Goal: Task Accomplishment & Management: Manage account settings

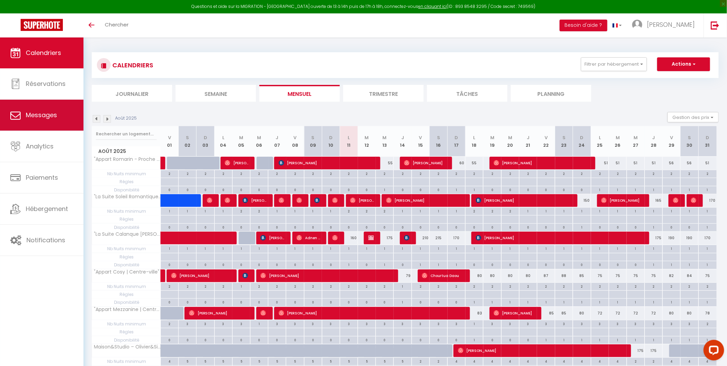
click at [52, 108] on link "Messages" at bounding box center [41, 115] width 83 height 31
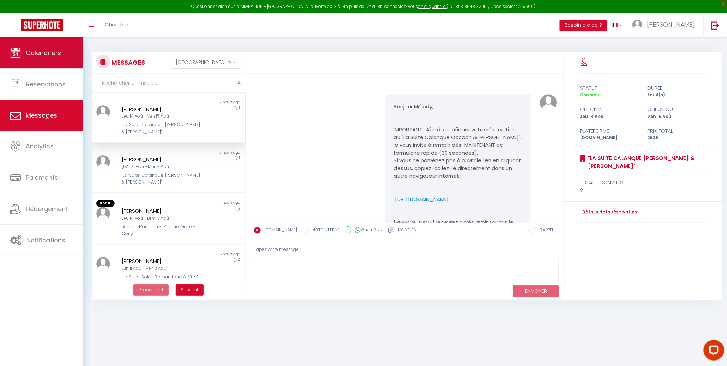
scroll to position [788, 0]
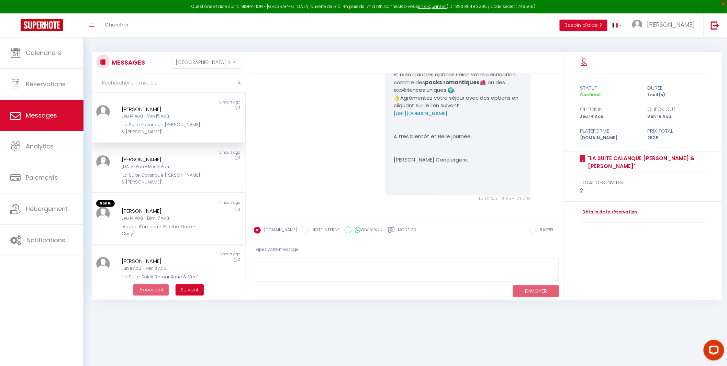
click at [172, 212] on div "[PERSON_NAME]" at bounding box center [162, 211] width 80 height 8
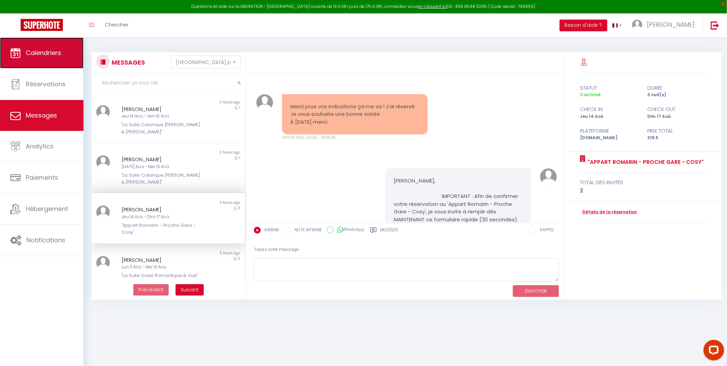
click at [35, 53] on span "Calendriers" at bounding box center [43, 52] width 35 height 9
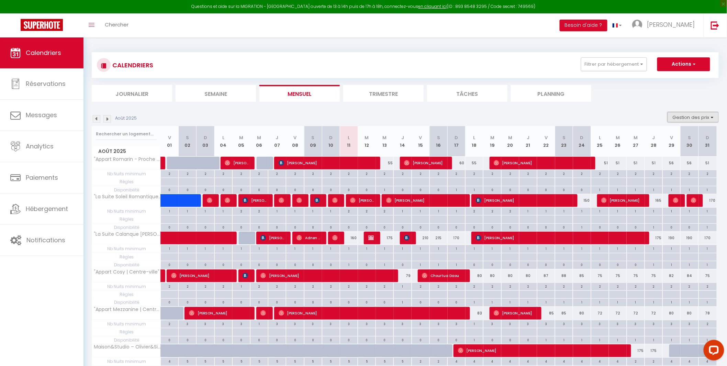
click at [696, 114] on button "Gestion des prix" at bounding box center [693, 117] width 51 height 10
click at [665, 150] on input "Règles" at bounding box center [688, 150] width 62 height 7
checkbox input "false"
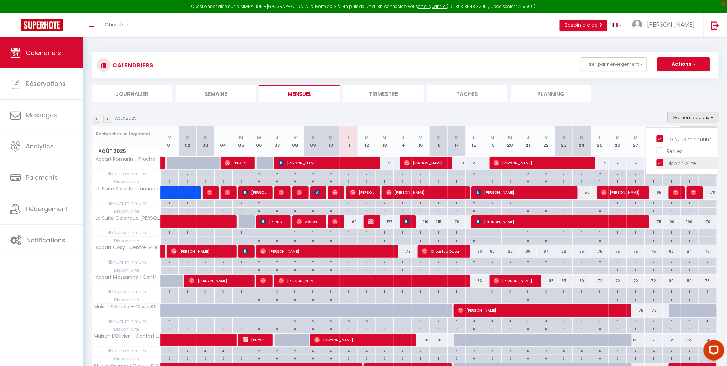
click at [660, 163] on input "Disponibilité" at bounding box center [688, 162] width 62 height 7
checkbox input "false"
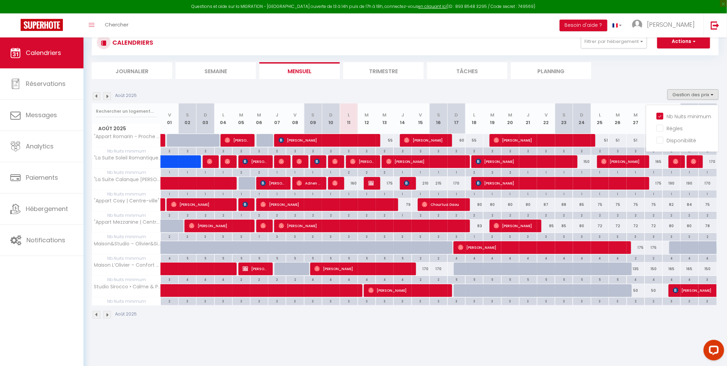
scroll to position [37, 0]
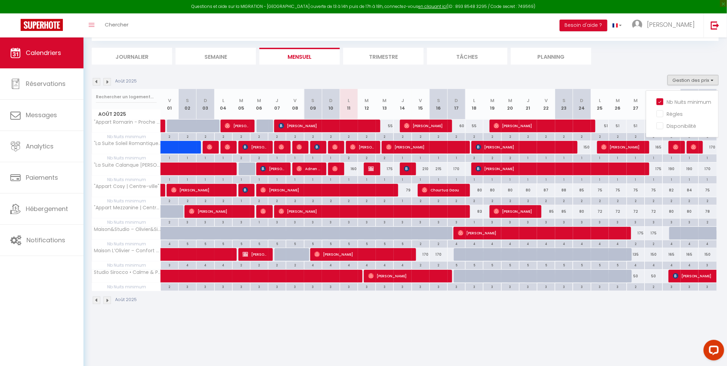
drag, startPoint x: 367, startPoint y: 101, endPoint x: 364, endPoint y: 126, distance: 24.9
click at [364, 126] on div "Août 2025 V 01 S 02 D 03 L 04 M 05 M 06 J 07 V 08 S 09 D 10 L 11 M 12 M 13 J 14…" at bounding box center [405, 190] width 627 height 202
click at [365, 107] on th "M 12" at bounding box center [367, 104] width 18 height 31
click at [365, 95] on th "M 12" at bounding box center [367, 104] width 18 height 31
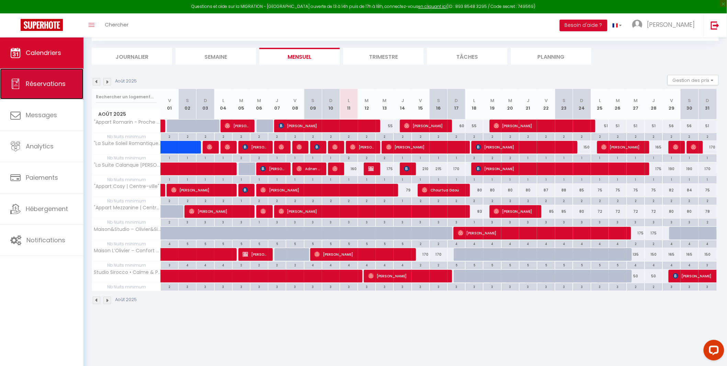
click at [35, 79] on span "Réservations" at bounding box center [46, 83] width 40 height 9
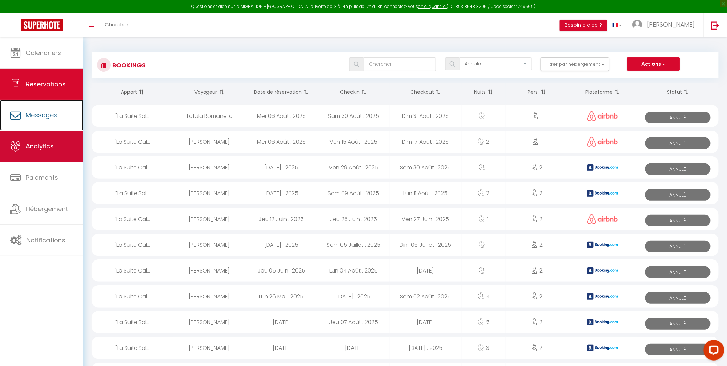
click at [41, 118] on span "Messages" at bounding box center [41, 115] width 31 height 9
select select "message"
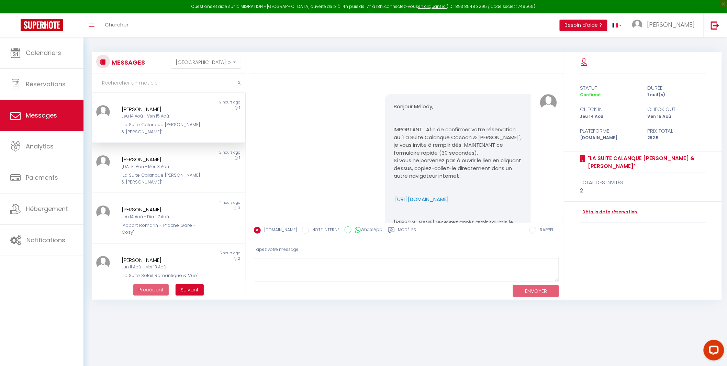
scroll to position [788, 0]
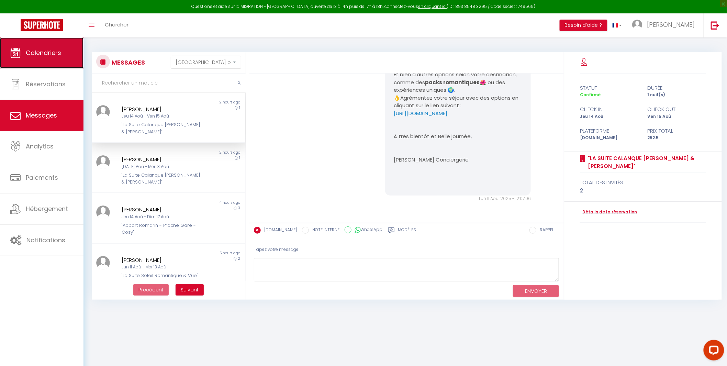
click at [39, 47] on link "Calendriers" at bounding box center [41, 52] width 83 height 31
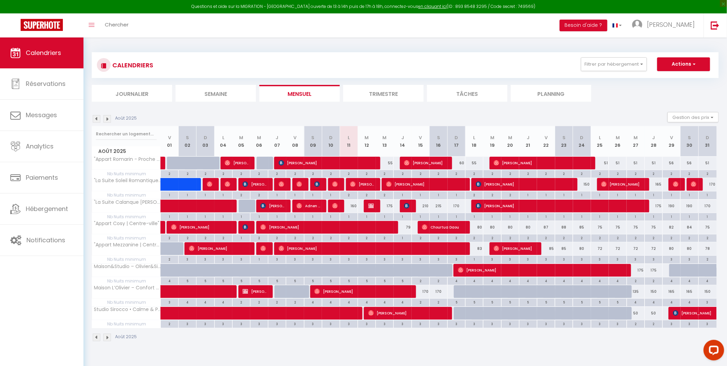
click at [94, 118] on img at bounding box center [97, 119] width 8 height 8
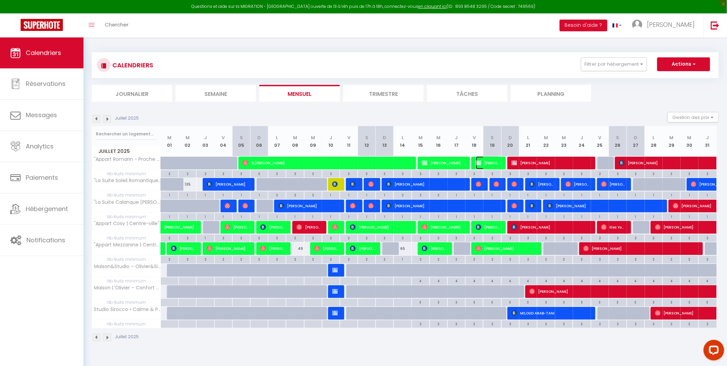
click at [490, 163] on span "[PERSON_NAME]" at bounding box center [488, 162] width 24 height 13
select select "OK"
select select "1"
select select "0"
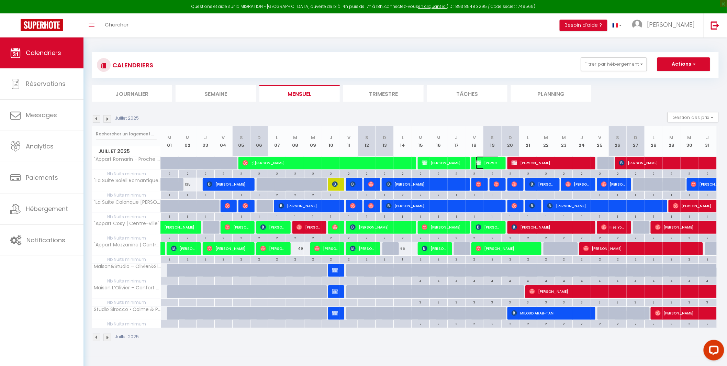
select select "1"
select select
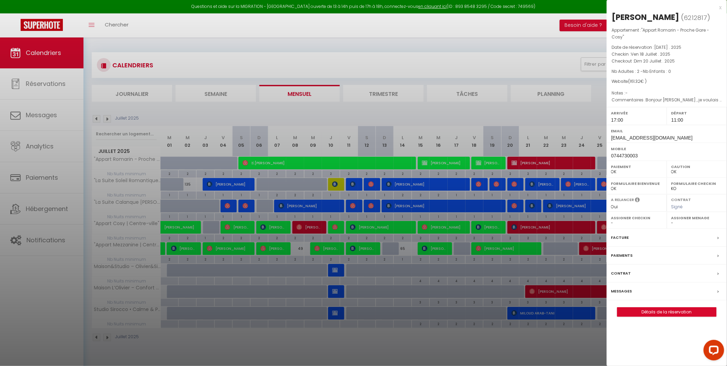
click at [671, 319] on div "x [PERSON_NAME] ( 6212817 ) Appartement : "Appart Romarin - Proche Gare - Cosy"…" at bounding box center [667, 163] width 120 height 327
click at [669, 311] on link "Détails de la réservation" at bounding box center [666, 312] width 99 height 9
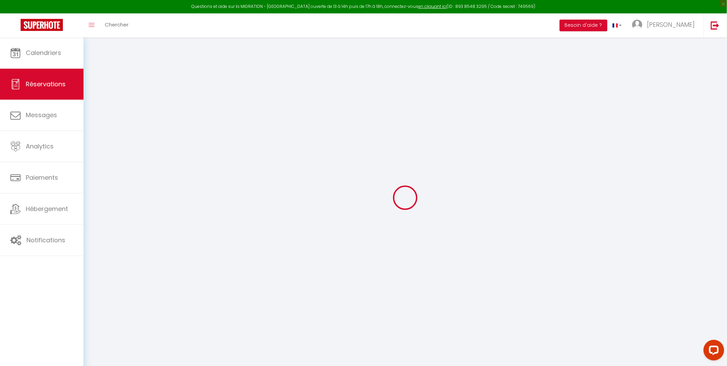
select select
checkbox input "true"
select select
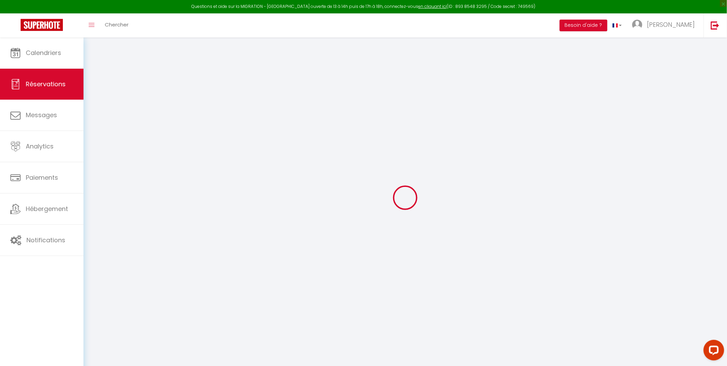
checkbox input "true"
type textarea "Bonjour [PERSON_NAME] , je voulais vous demander si c’était possible pour vous …"
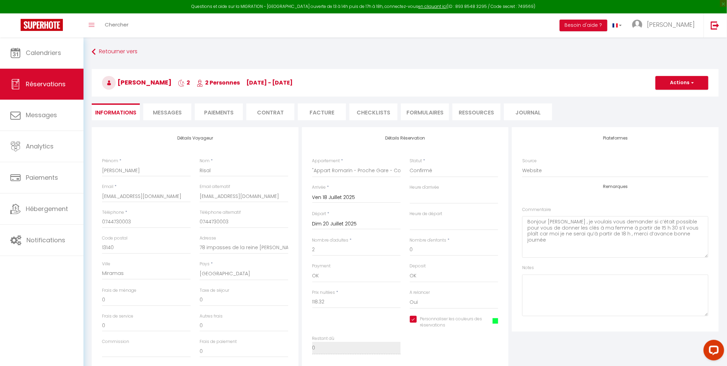
type input "43"
select select
checkbox input "true"
select select "17:00"
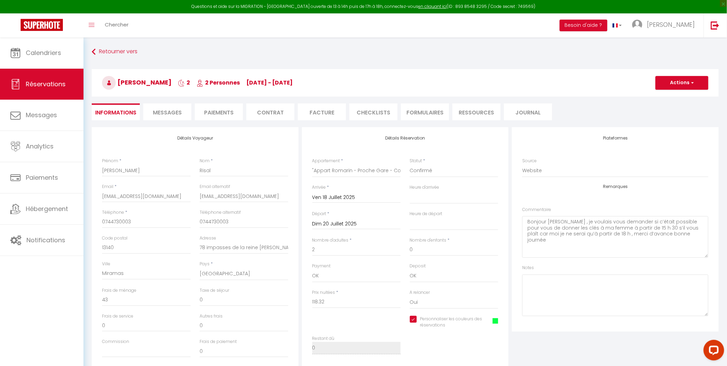
select select "11:00"
click at [497, 322] on span at bounding box center [495, 320] width 5 height 5
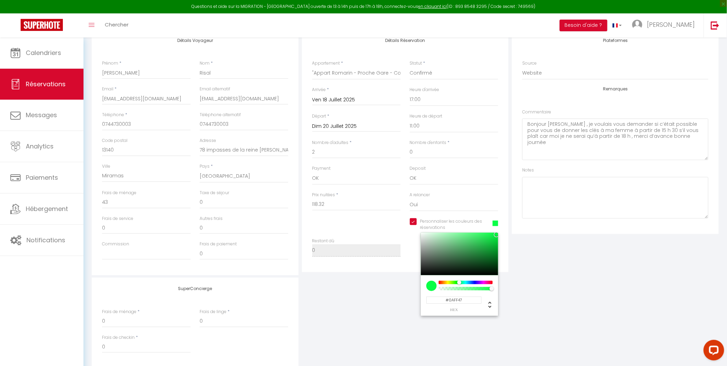
scroll to position [148, 0]
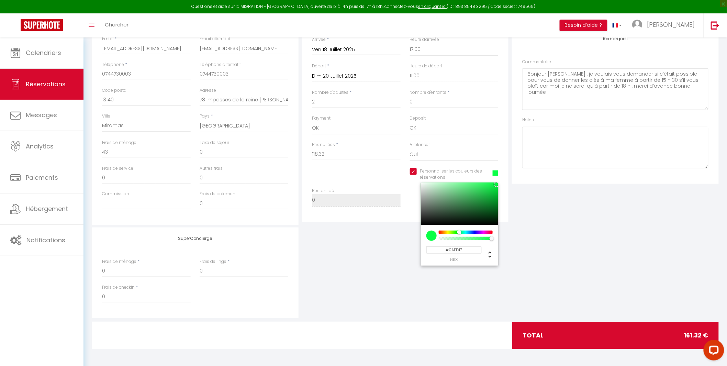
click at [453, 248] on input "#0AFF47" at bounding box center [453, 249] width 55 height 7
click at [622, 274] on div "SuperConcierge Frais de ménage * 0 Frais de linge * 0 Frais de checkin * 0" at bounding box center [405, 272] width 631 height 91
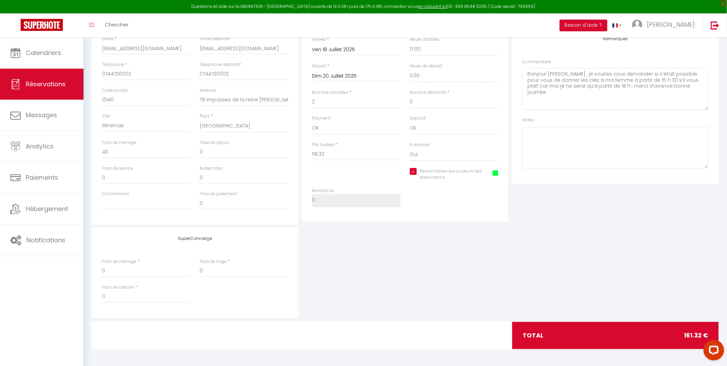
click at [493, 173] on span at bounding box center [495, 172] width 5 height 5
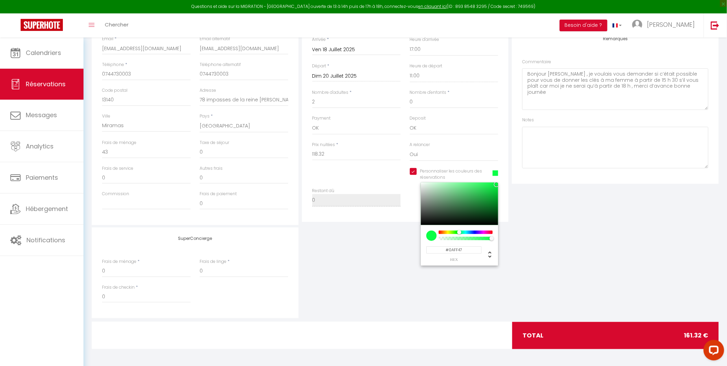
click at [479, 183] on div at bounding box center [459, 203] width 77 height 43
checkbox input "true"
type input "#3FFA6D"
click at [456, 249] on input "#3FFA6D" at bounding box center [453, 249] width 55 height 7
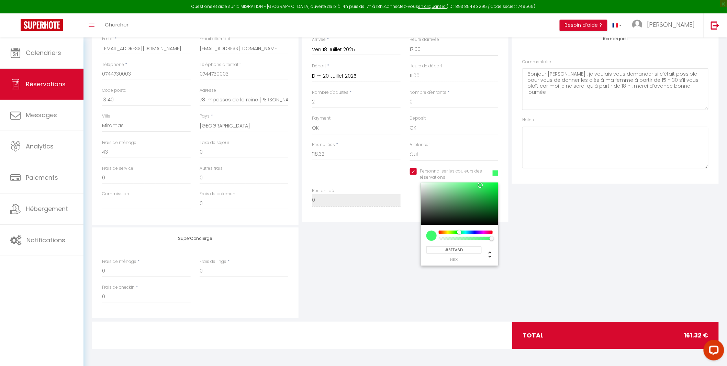
click at [456, 249] on input "#3FFA6D" at bounding box center [453, 249] width 55 height 7
click at [634, 248] on div "SuperConcierge Frais de ménage * 0 Frais de linge * 0 Frais de checkin * 0" at bounding box center [405, 272] width 631 height 91
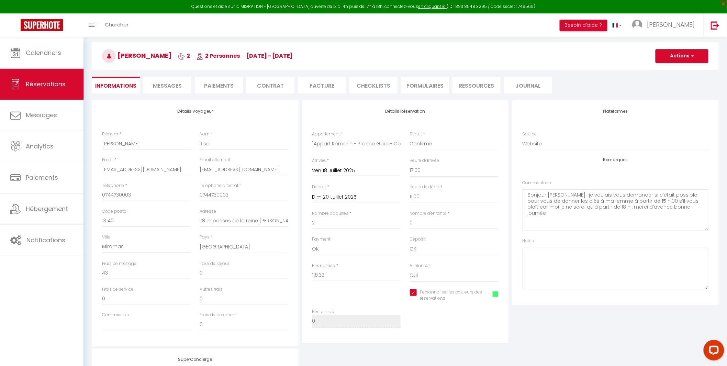
scroll to position [0, 0]
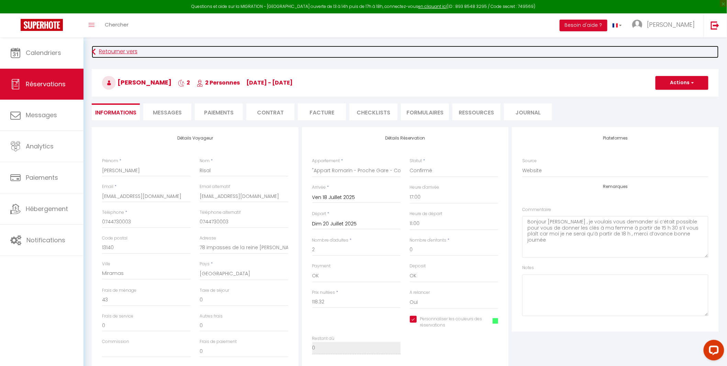
click at [106, 54] on link "Retourner vers" at bounding box center [405, 52] width 627 height 12
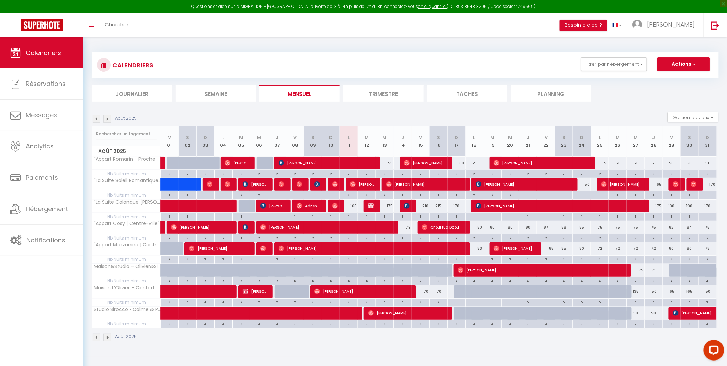
click at [94, 119] on img at bounding box center [97, 119] width 8 height 8
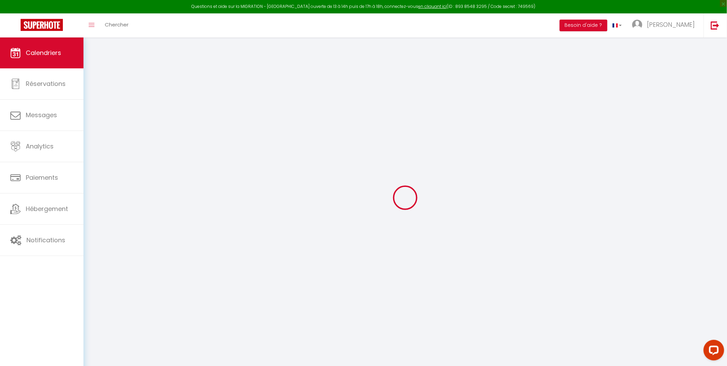
select select
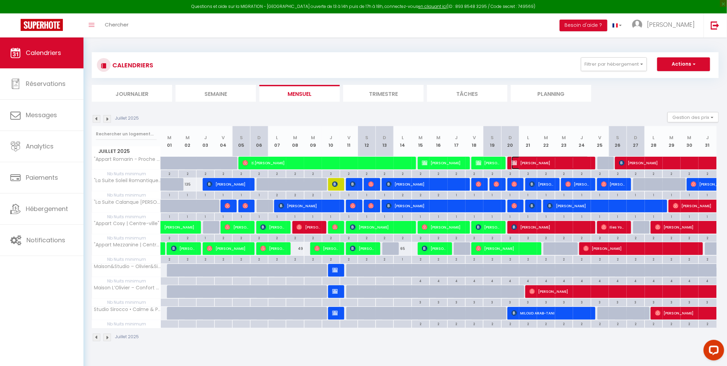
click at [546, 161] on span "[PERSON_NAME]" at bounding box center [550, 162] width 77 height 13
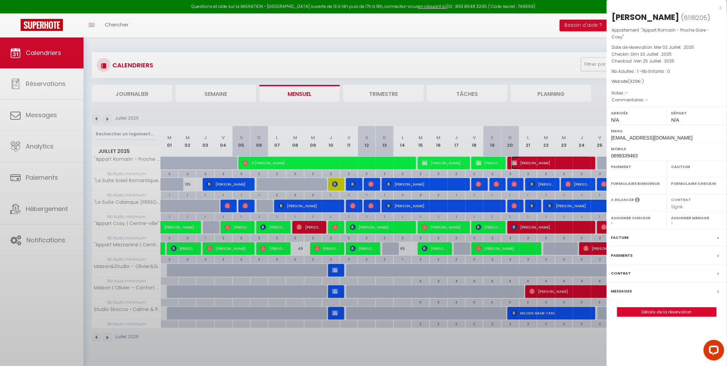
select select "OK"
select select "0"
select select "1"
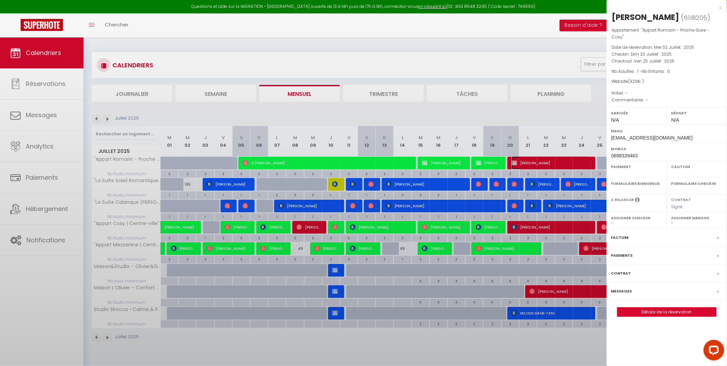
select select
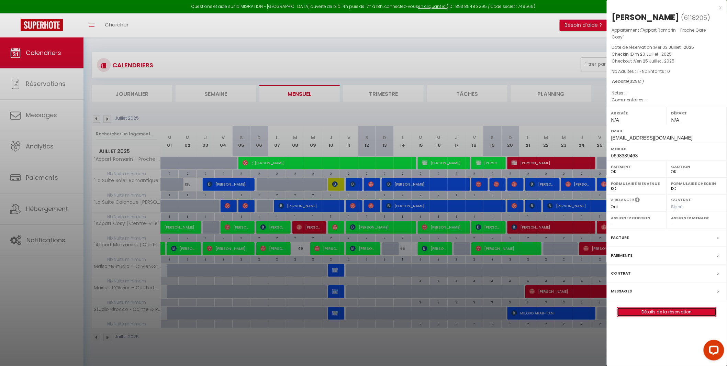
click at [681, 314] on link "Détails de la réservation" at bounding box center [666, 312] width 99 height 9
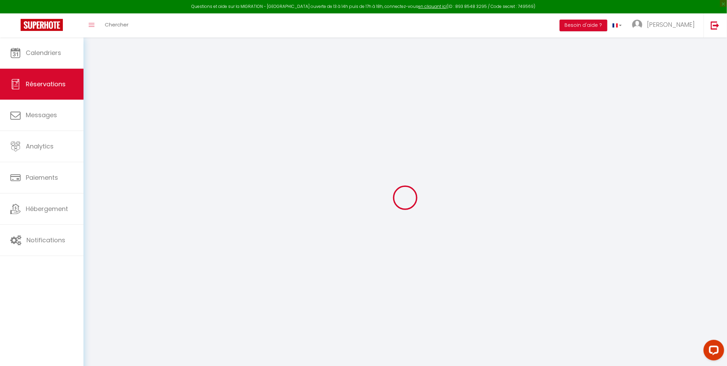
select select
checkbox input "false"
select select
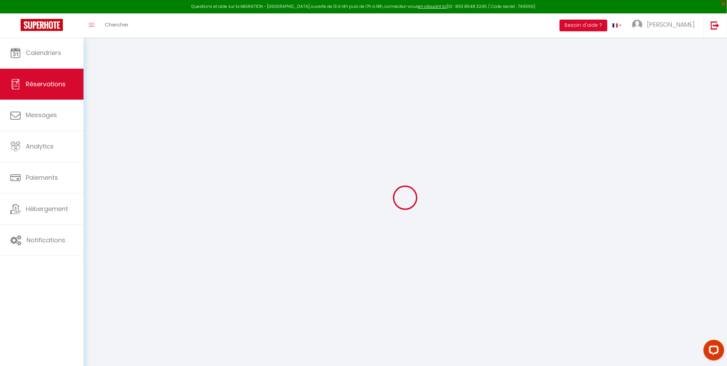
checkbox input "false"
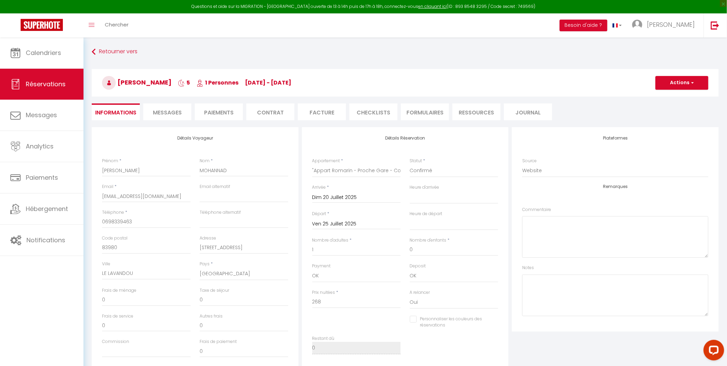
type input "43"
type input "18"
select select
checkbox input "false"
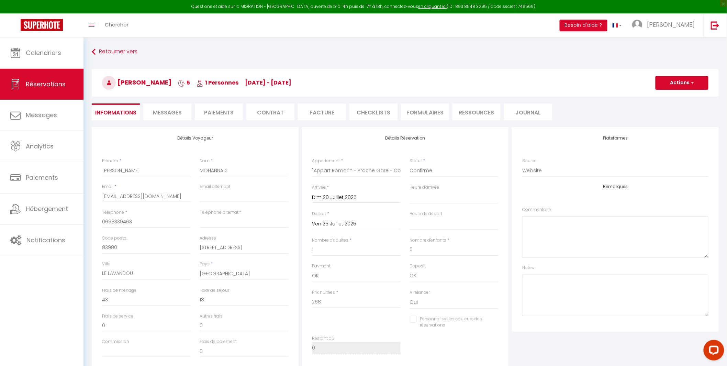
select select
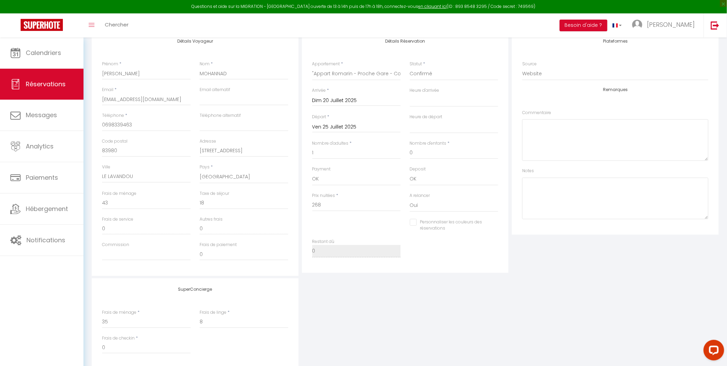
scroll to position [148, 0]
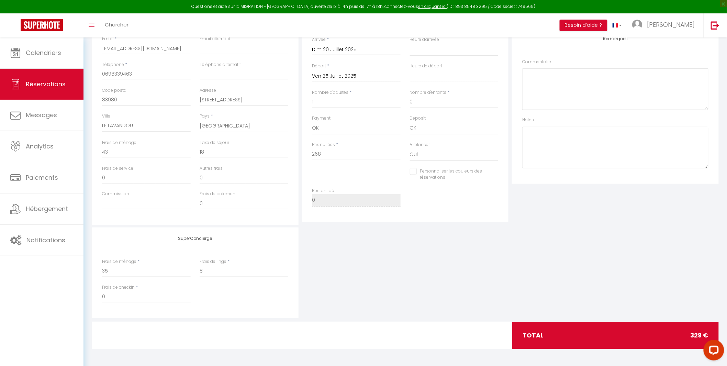
click at [413, 170] on input "Personnaliser les couleurs des réservations" at bounding box center [450, 171] width 80 height 7
checkbox input "true"
select select
click at [494, 172] on span at bounding box center [495, 172] width 5 height 5
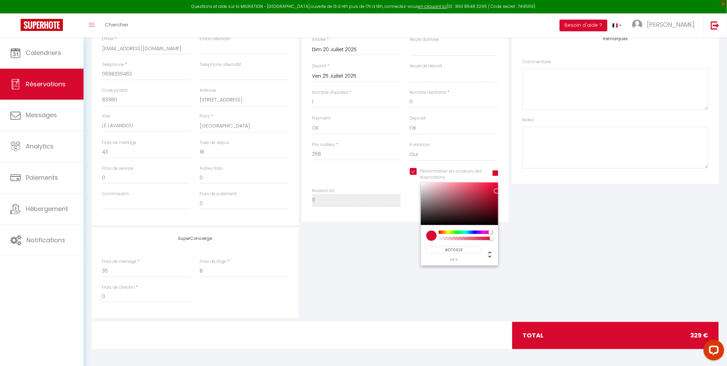
click at [452, 247] on input "#D7092E" at bounding box center [453, 249] width 55 height 7
paste input "3FFA6D"
type input "#3FFA6D"
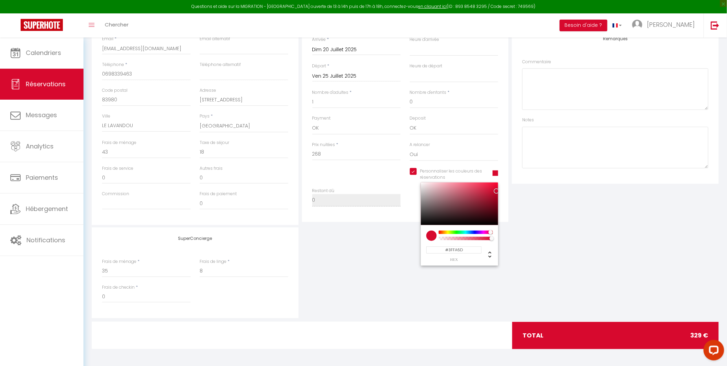
select select
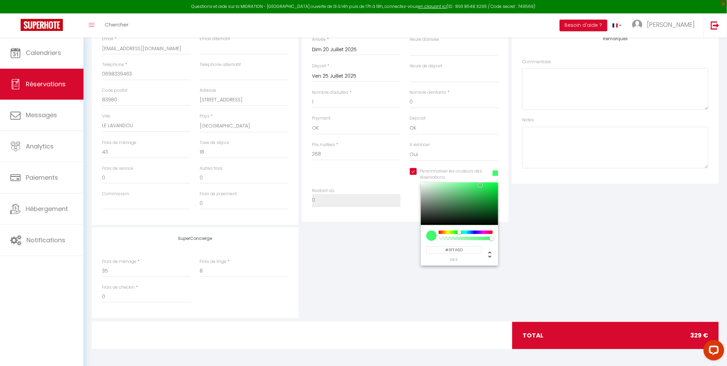
type input "#3FFA6D"
click at [525, 253] on div "SuperConcierge Frais de ménage * 35 Frais de linge * 8 Frais de checkin * 0" at bounding box center [405, 272] width 631 height 91
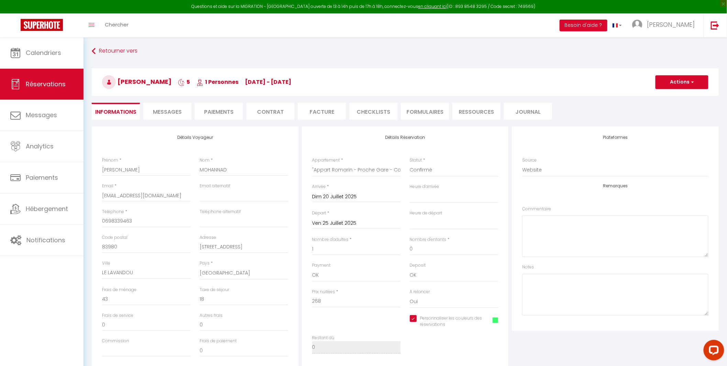
scroll to position [0, 0]
click at [669, 86] on button "Actions" at bounding box center [682, 83] width 53 height 14
click at [660, 98] on link "Enregistrer" at bounding box center [675, 97] width 54 height 9
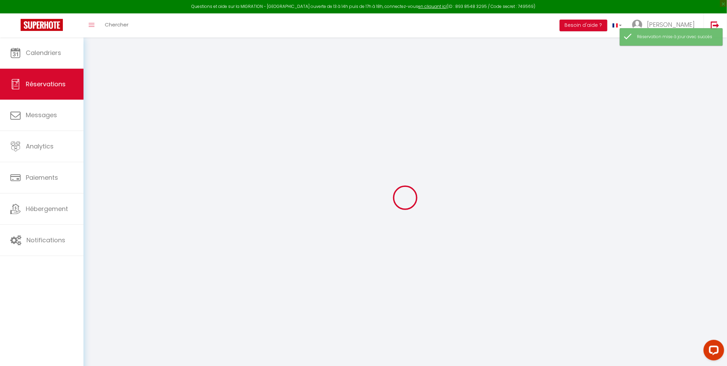
select select "cancelled"
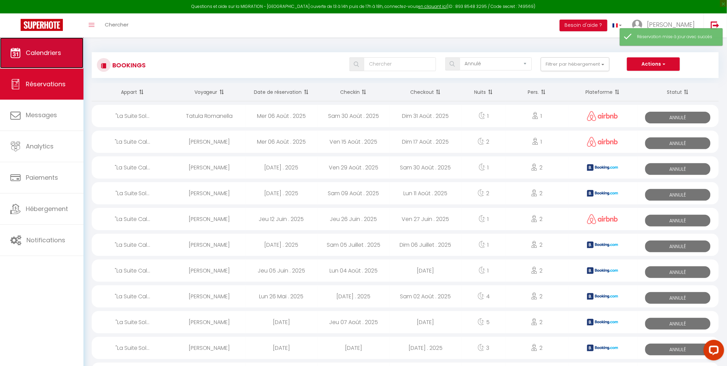
click at [52, 48] on span "Calendriers" at bounding box center [43, 52] width 35 height 9
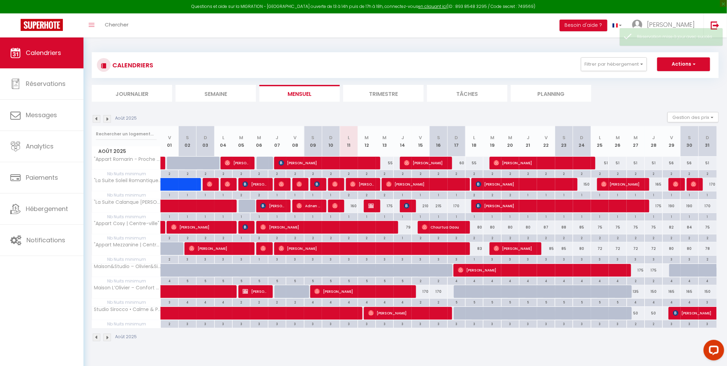
click at [94, 118] on img at bounding box center [97, 119] width 8 height 8
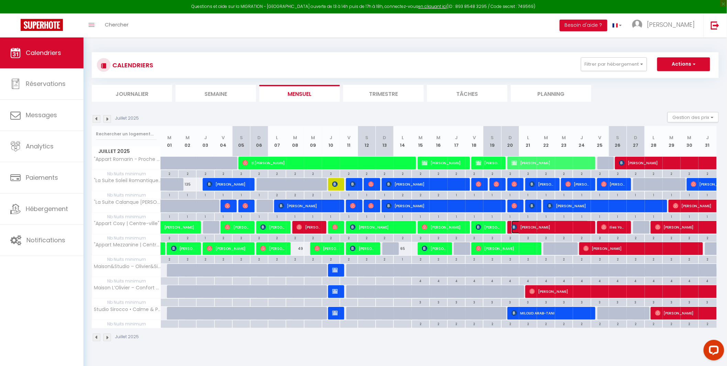
click at [561, 226] on span "[PERSON_NAME]" at bounding box center [550, 227] width 77 height 13
select select "OK"
select select "KO"
select select "1"
select select "0"
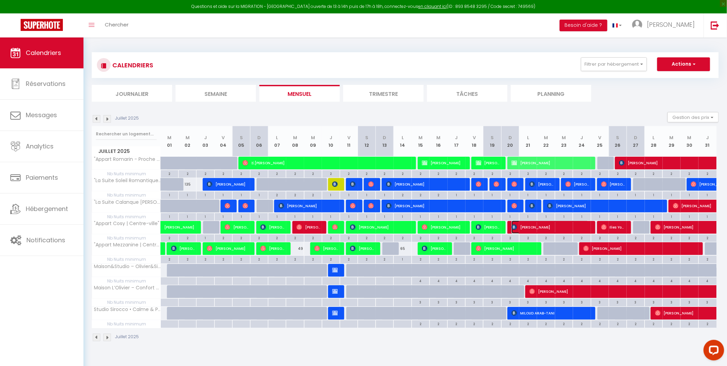
select select "1"
select select
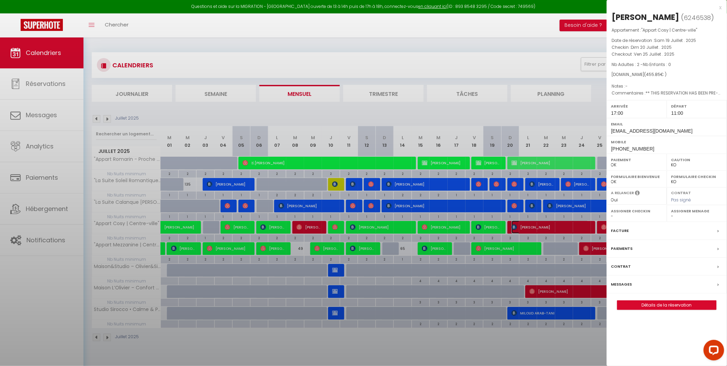
select select "41408"
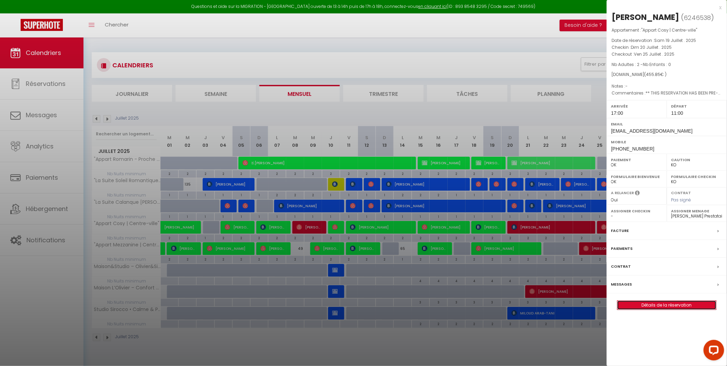
click at [674, 308] on link "Détails de la réservation" at bounding box center [666, 305] width 99 height 9
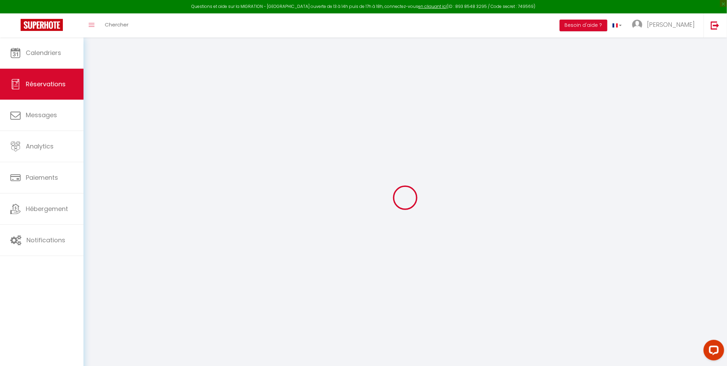
type input "[PERSON_NAME]"
type input "[EMAIL_ADDRESS][DOMAIN_NAME]"
type input "[PHONE_NUMBER]"
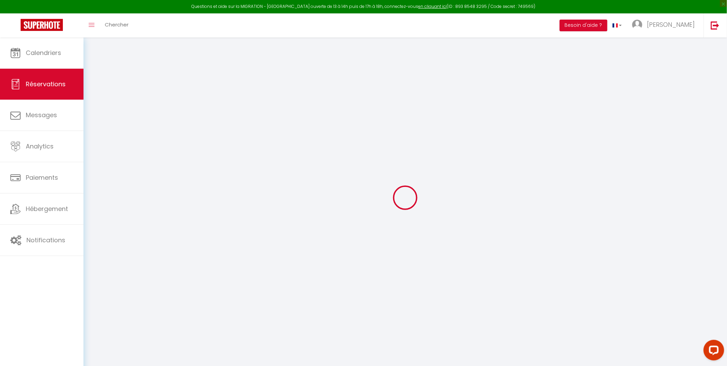
type input "[PHONE_NUMBER]"
type input "1111bb"
type input "[PERSON_NAME][STREET_ADDRESS]"
type input "Diemen"
select select "NL"
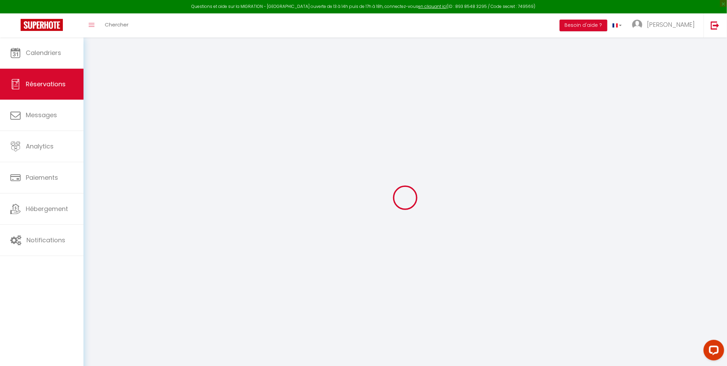
type input "64.5"
type input "6.38"
select select "62325"
select select "1"
select select
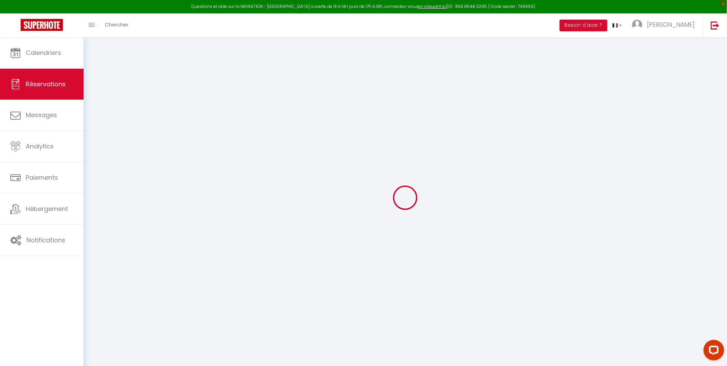
select select
type input "2"
select select "12"
select select
type input "395"
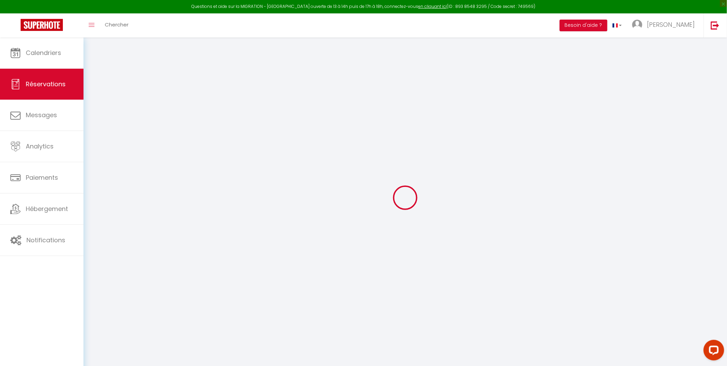
checkbox input "false"
type input "0"
select select "2"
type input "35"
type input "0"
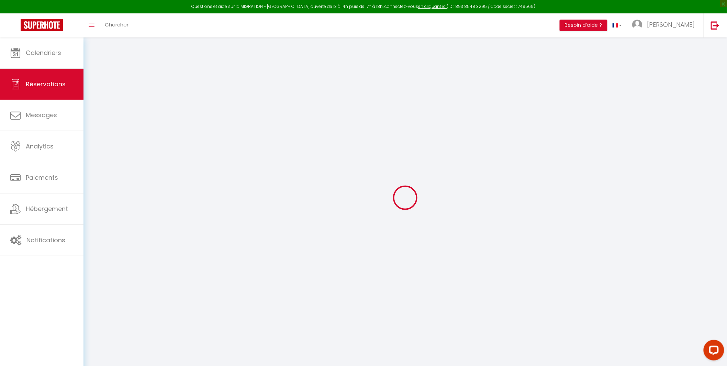
type input "0"
select select
select select "14"
checkbox input "false"
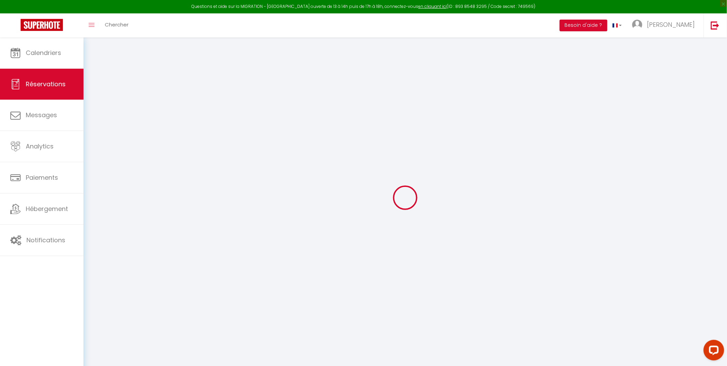
select select
checkbox input "false"
select select
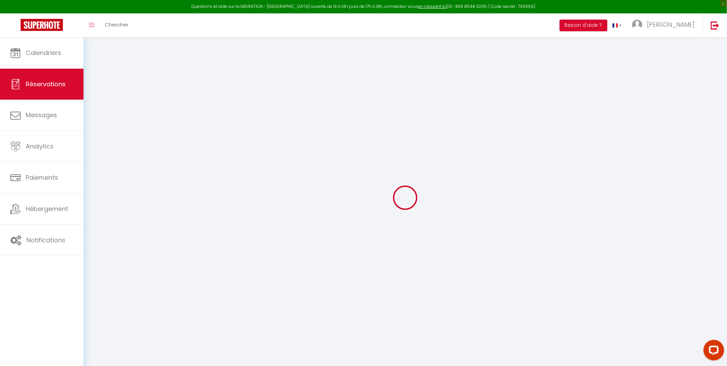
checkbox input "false"
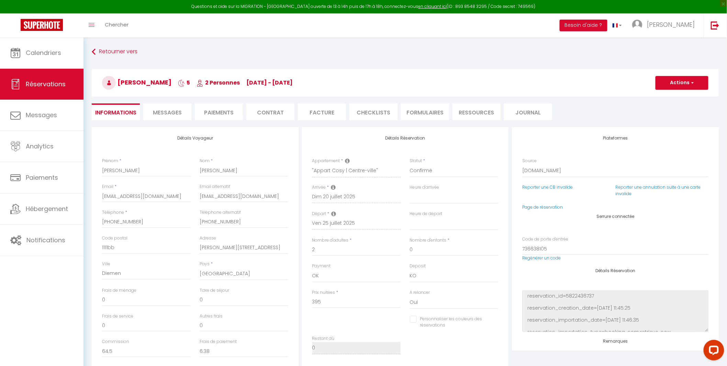
select select
checkbox input "false"
type textarea "** THIS RESERVATION HAS BEEN PRE-PAID ** BOOKING NOTE : Payment charge is EUR 6…"
type input "35"
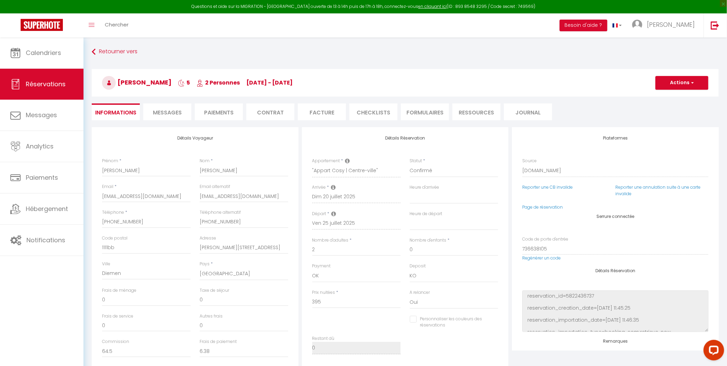
type input "25.85"
select select
checkbox input "false"
select select "17:00"
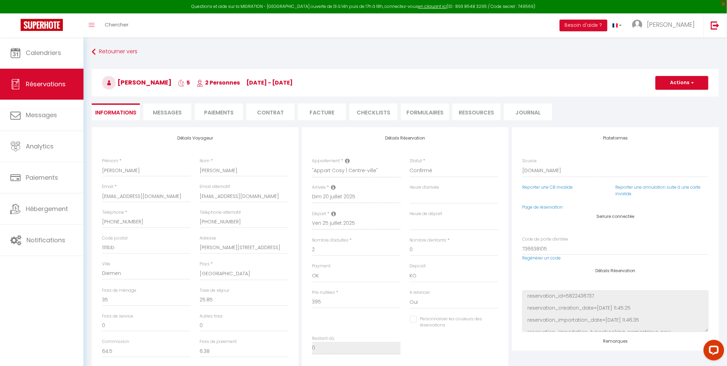
select select "11:00"
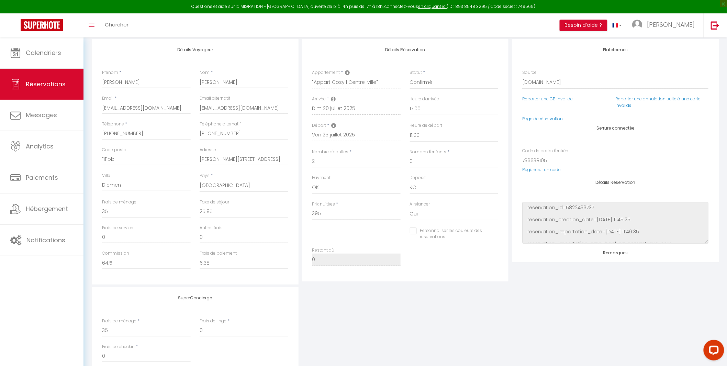
scroll to position [102, 0]
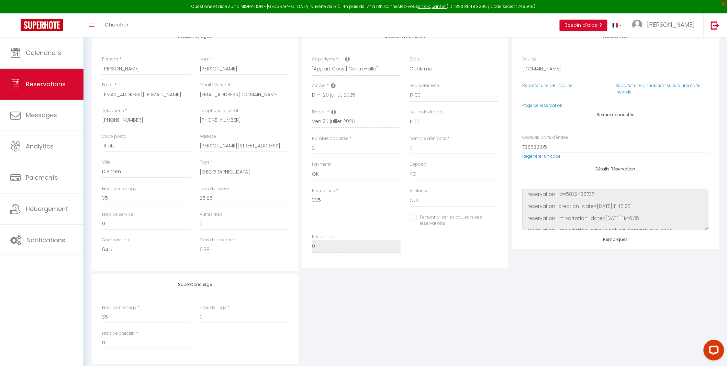
click at [415, 221] on div "Personnaliser les couleurs des réservations" at bounding box center [450, 220] width 80 height 13
click at [412, 218] on input "Personnaliser les couleurs des réservations" at bounding box center [450, 217] width 80 height 7
checkbox input "true"
click at [494, 219] on span at bounding box center [495, 218] width 5 height 5
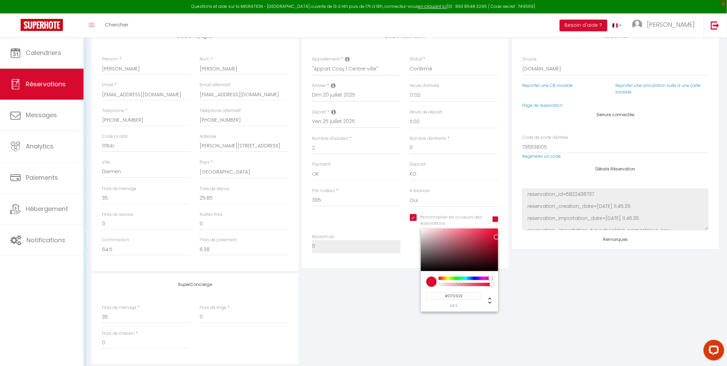
click at [459, 298] on input "#D7092E" at bounding box center [453, 295] width 55 height 7
paste input "3FFA6D"
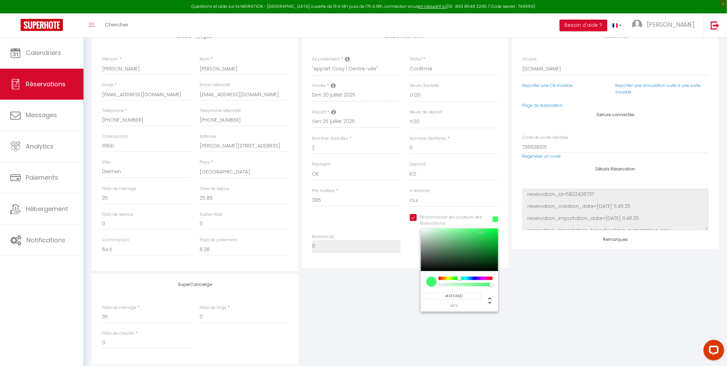
type input "#3FFA6D"
click at [555, 286] on div "SuperConcierge Frais de ménage * 35 Frais de linge * 0 Frais de checkin * 0" at bounding box center [405, 319] width 631 height 91
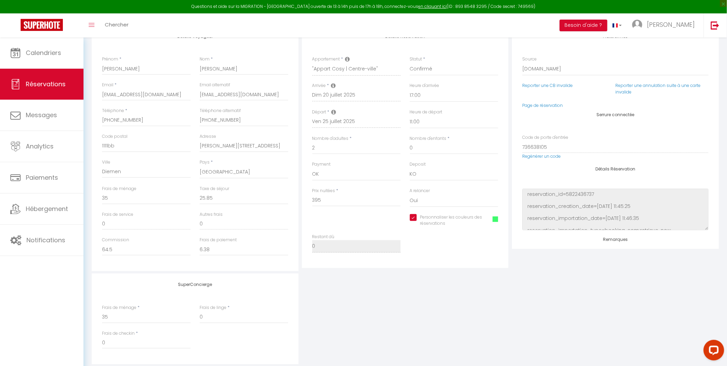
scroll to position [0, 0]
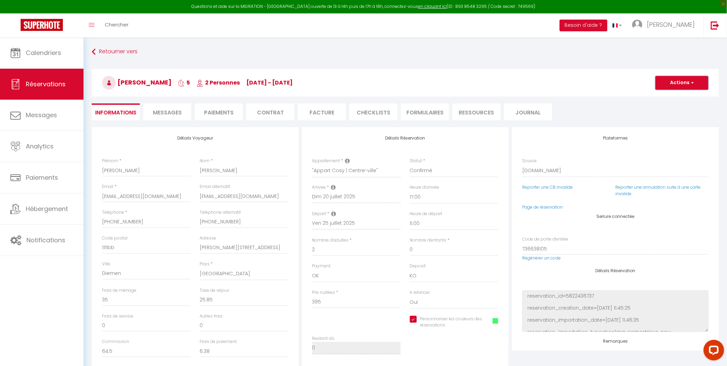
click at [692, 82] on span "button" at bounding box center [692, 83] width 4 height 6
click at [667, 97] on link "Enregistrer" at bounding box center [675, 97] width 54 height 9
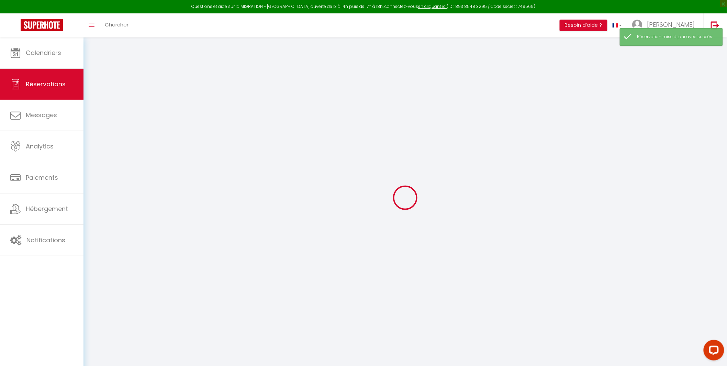
select select "cancelled"
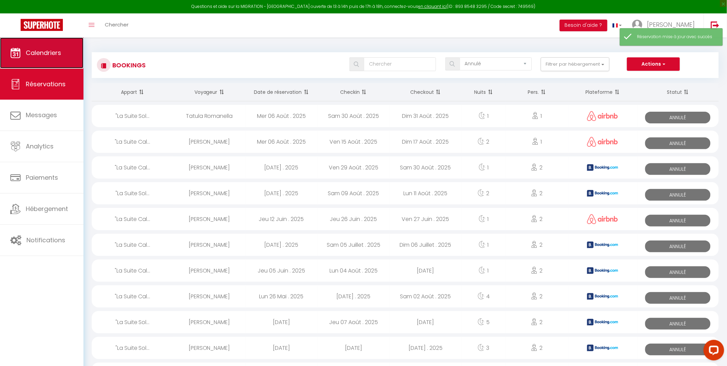
click at [19, 54] on icon at bounding box center [15, 53] width 10 height 10
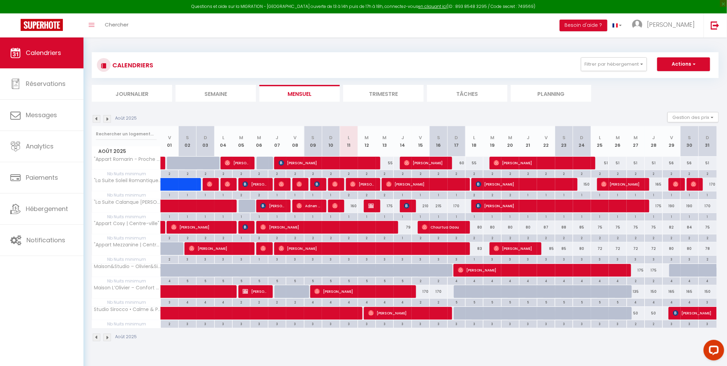
click at [97, 120] on img at bounding box center [97, 119] width 8 height 8
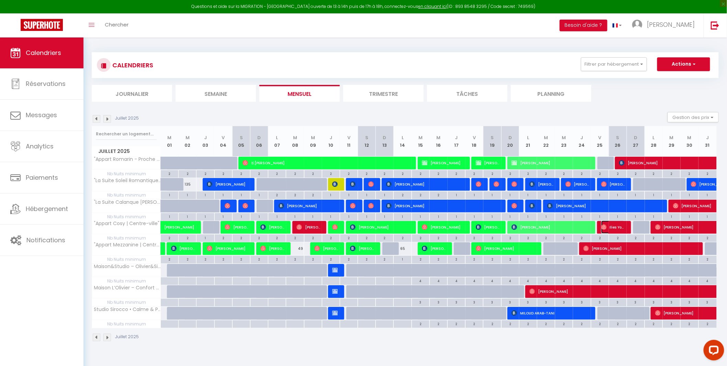
click at [611, 225] on span "Ilies Yousfi" at bounding box center [613, 227] width 24 height 13
select select "OK"
select select "1"
select select "0"
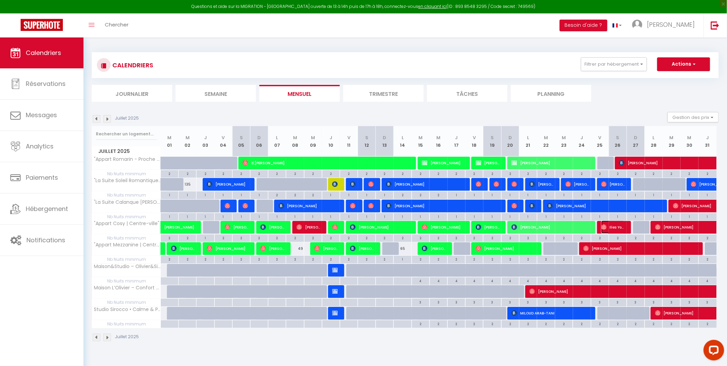
select select "1"
select select
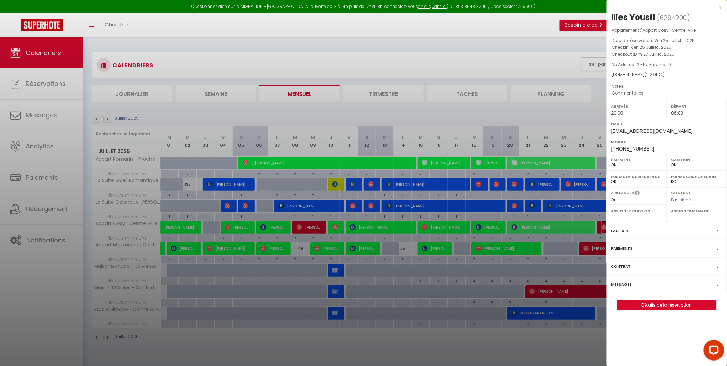
select select "41408"
click at [666, 308] on link "Détails de la réservation" at bounding box center [666, 305] width 99 height 9
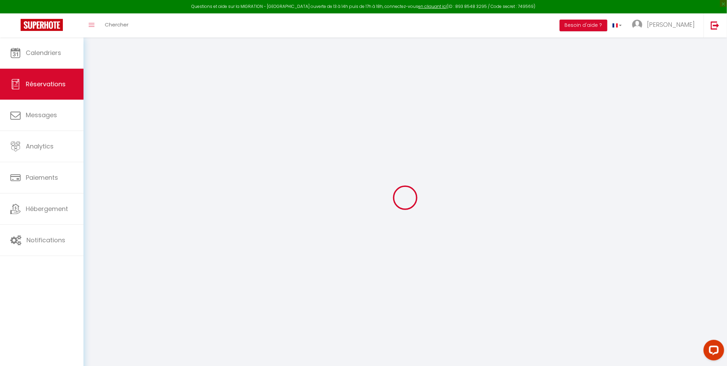
type input "Ilies"
type input "Yousfi"
type input "[EMAIL_ADDRESS][DOMAIN_NAME]"
type input "[PHONE_NUMBER]"
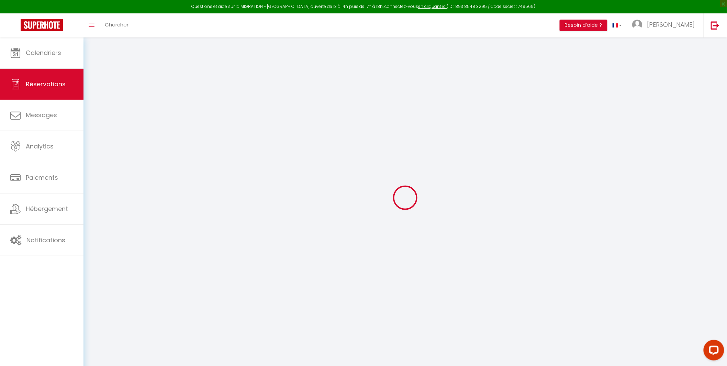
type input "[PHONE_NUMBER]"
select select
type input "36.18"
select select "62325"
select select "1"
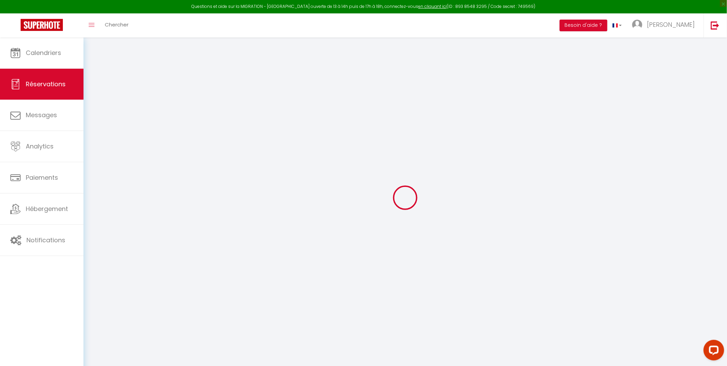
select select
type input "2"
select select "12"
select select
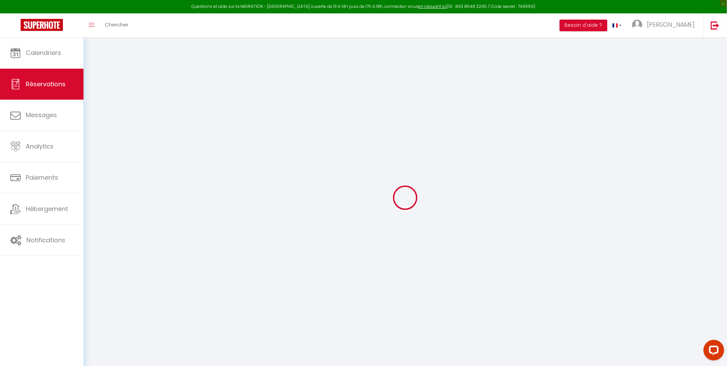
type input "166"
checkbox input "false"
type input "0"
select select "1"
type input "35"
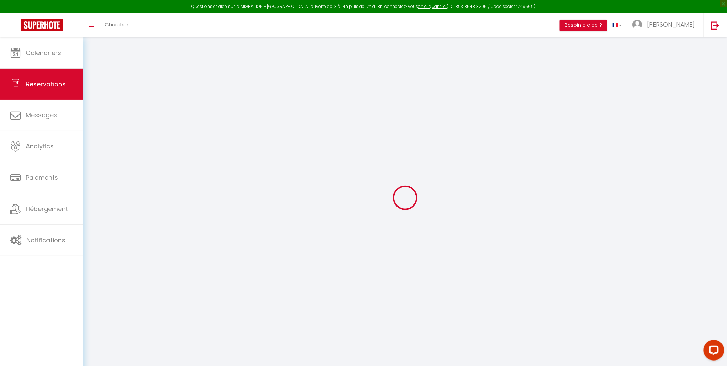
type input "0"
select select
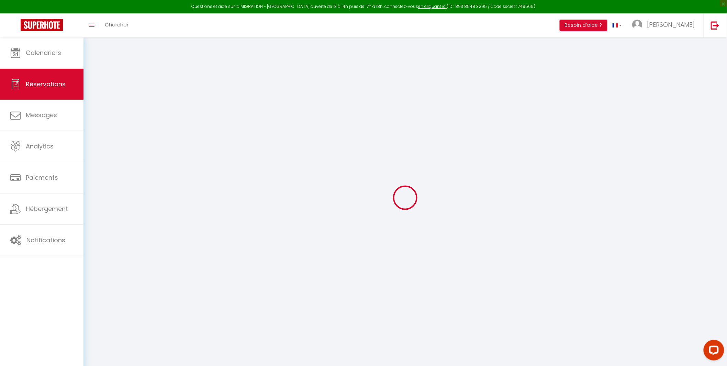
select select "15"
checkbox input "false"
select select
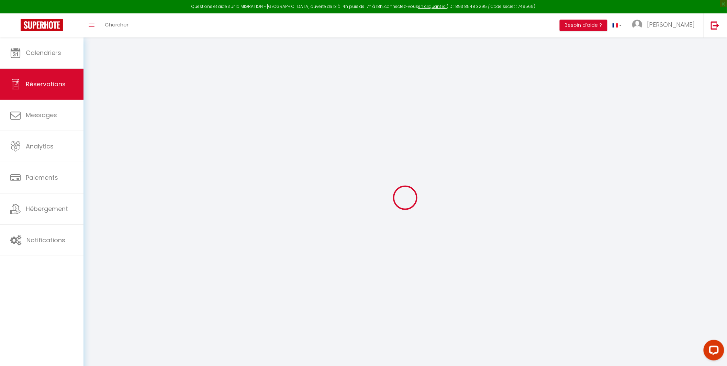
checkbox input "false"
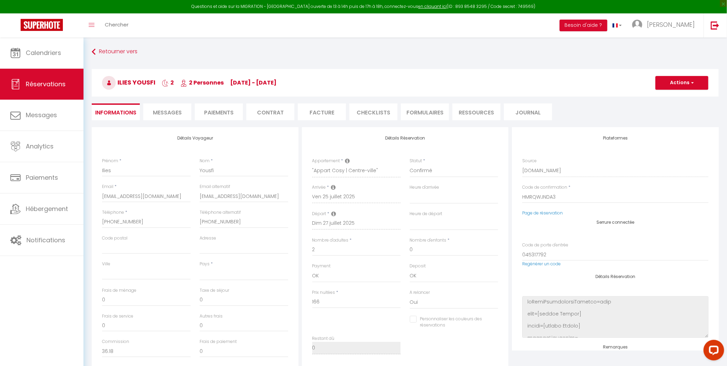
select select
checkbox input "false"
select select
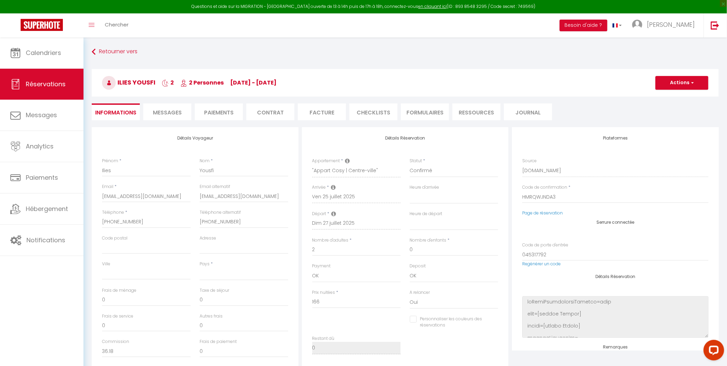
type input "35"
type input "11.95"
select select
checkbox input "false"
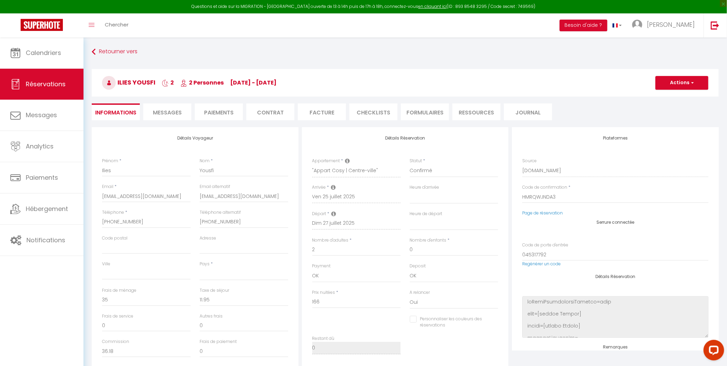
select select
checkbox input "false"
select select "20:00"
select select "06:00"
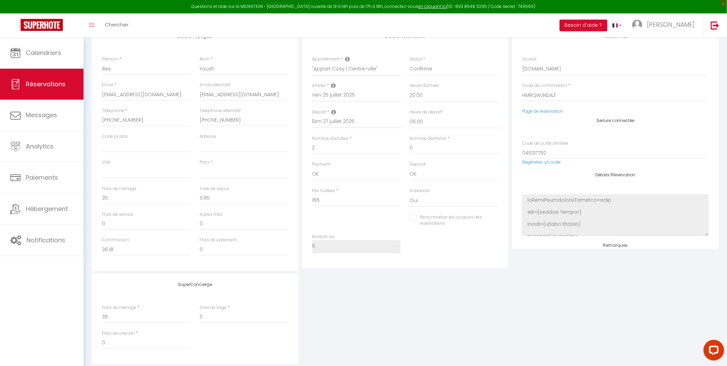
click at [414, 217] on input "Personnaliser les couleurs des réservations" at bounding box center [450, 217] width 80 height 7
checkbox input "true"
select select
click at [495, 219] on span at bounding box center [495, 218] width 5 height 5
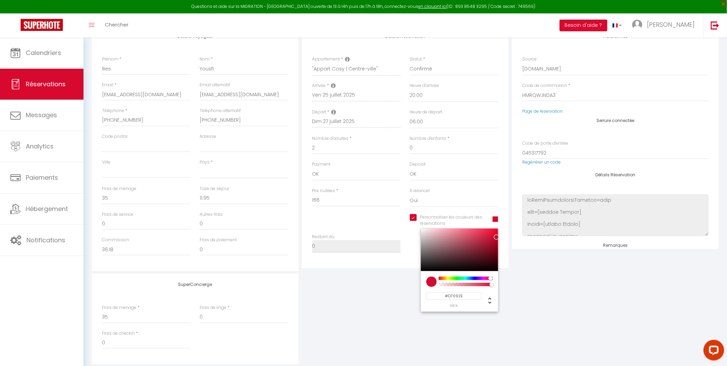
click at [460, 296] on input "#D7092E" at bounding box center [453, 295] width 55 height 7
click at [461, 296] on input "#D7092E" at bounding box center [453, 295] width 55 height 7
paste input "3FFA6D"
type input "#3FFA6D"
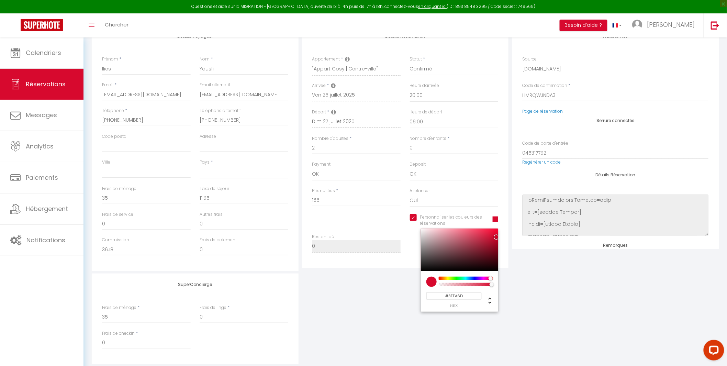
select select
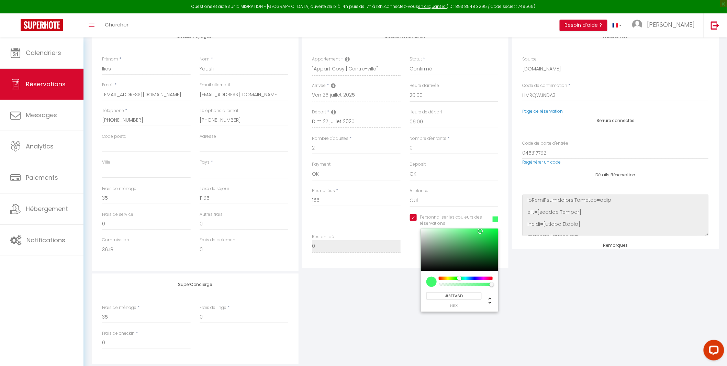
type input "#3FFA6D"
click at [575, 265] on div "Plateformes Source Direct [DOMAIN_NAME] [DOMAIN_NAME] Chalet montagne Expedia G…" at bounding box center [615, 148] width 210 height 246
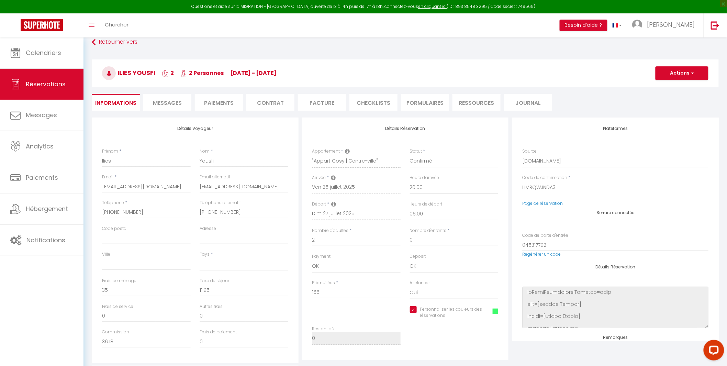
scroll to position [0, 0]
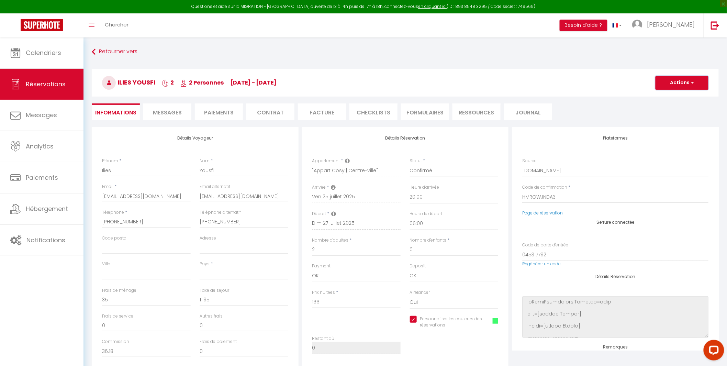
click at [688, 82] on button "Actions" at bounding box center [682, 83] width 53 height 14
click at [671, 98] on link "Enregistrer" at bounding box center [675, 97] width 54 height 9
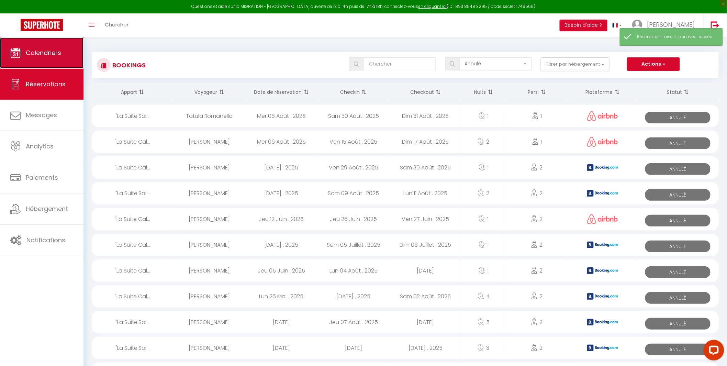
click at [36, 49] on span "Calendriers" at bounding box center [43, 52] width 35 height 9
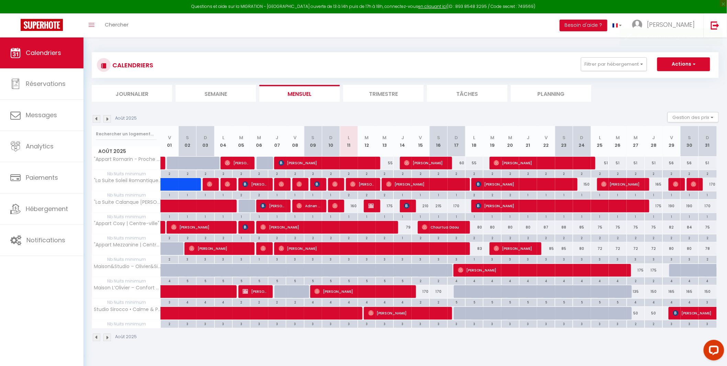
click at [94, 120] on img at bounding box center [97, 119] width 8 height 8
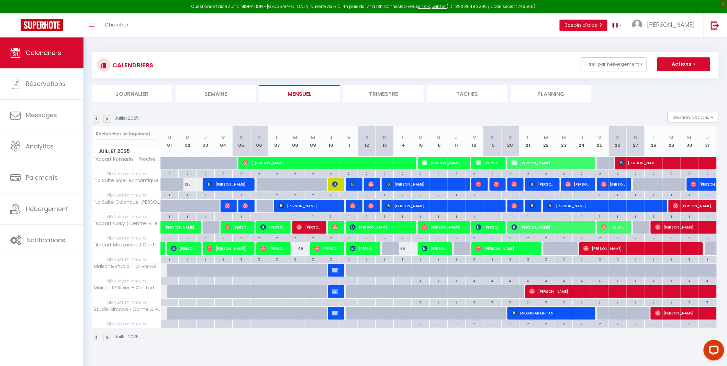
click at [479, 108] on section "[DATE] Gestion des prix Nb Nuits minimum Règles Disponibilité [DATE] M 01 M 02 …" at bounding box center [405, 226] width 627 height 243
click at [610, 248] on span "[PERSON_NAME]" at bounding box center [639, 248] width 113 height 13
select select "OK"
select select "1"
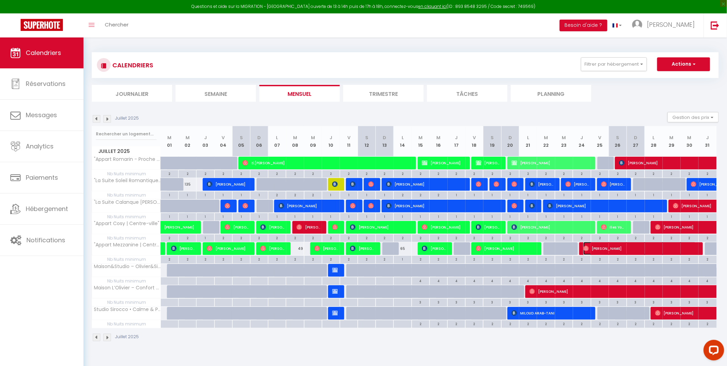
select select "0"
select select "1"
select select
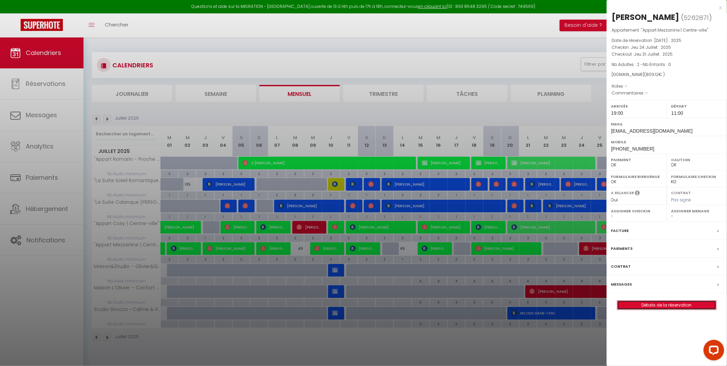
click at [671, 306] on link "Détails de la réservation" at bounding box center [666, 305] width 99 height 9
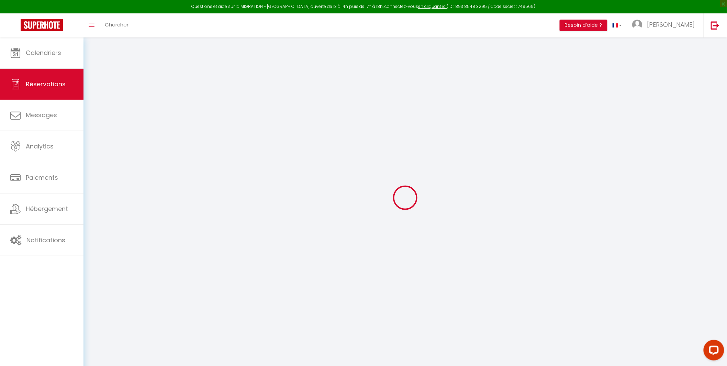
type input "[PERSON_NAME]"
type input "[EMAIL_ADDRESS][DOMAIN_NAME]"
type input "[PHONE_NUMBER]"
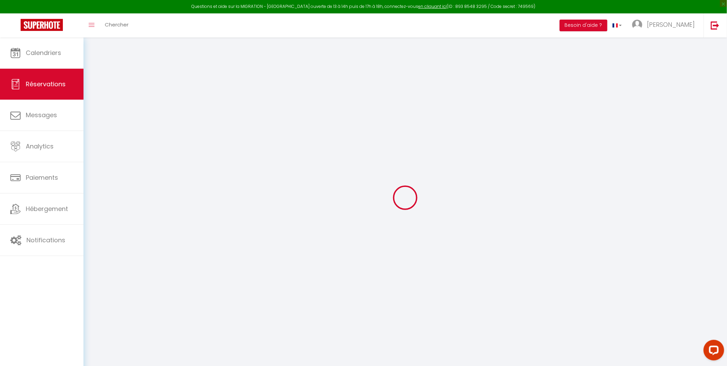
type input "[PHONE_NUMBER]"
select select
type input "136.21"
select select "62332"
select select "1"
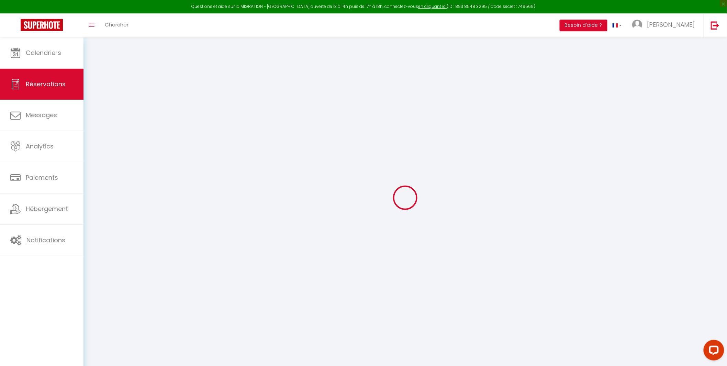
select select
type input "2"
select select "12"
select select
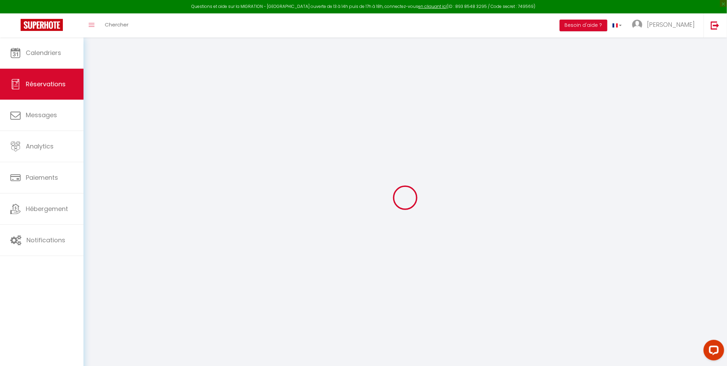
type input "727.72"
checkbox input "false"
type input "0"
select select "1"
type input "0"
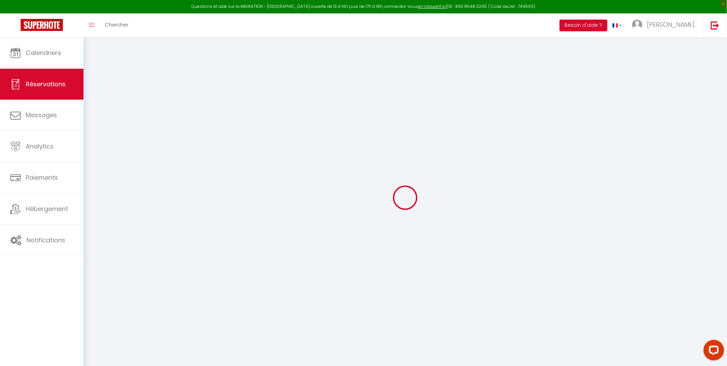
type input "0"
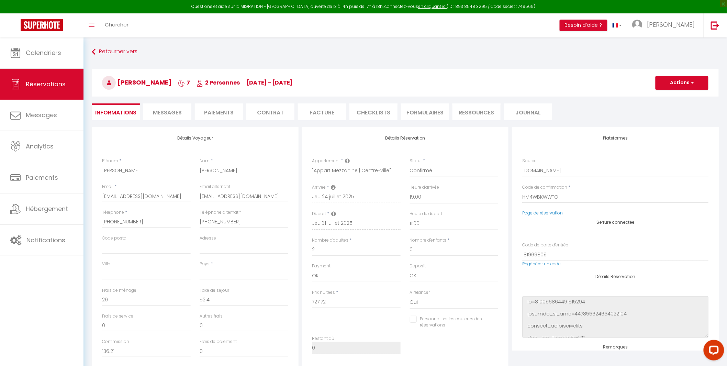
click at [410, 318] on input "Personnaliser les couleurs des réservations" at bounding box center [450, 319] width 80 height 7
click at [495, 323] on span at bounding box center [495, 320] width 5 height 5
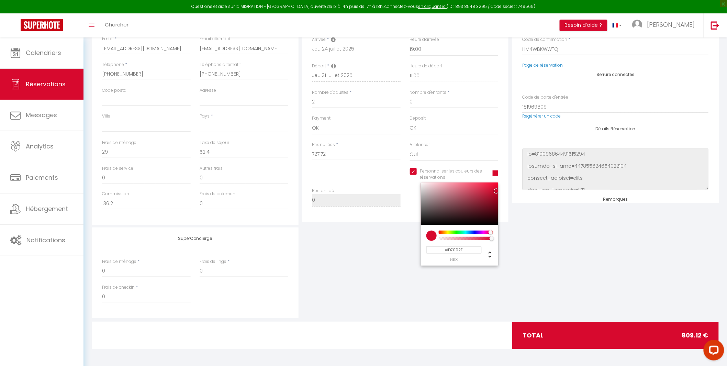
click at [472, 250] on input "#D7092E" at bounding box center [453, 249] width 55 height 7
click at [471, 249] on input "#D7092E" at bounding box center [453, 249] width 55 height 7
paste input "3FFA6D"
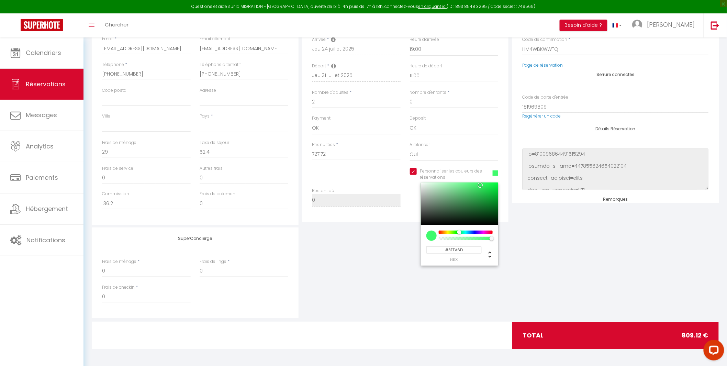
click at [565, 231] on div "SuperConcierge Frais de ménage * 0 Frais de linge * 0 Frais de checkin * 0" at bounding box center [405, 272] width 631 height 91
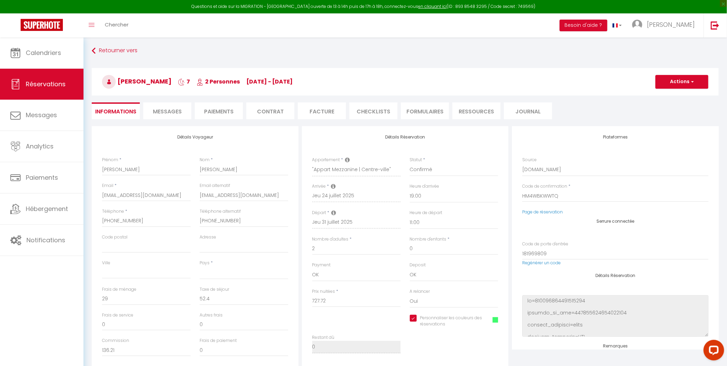
scroll to position [0, 0]
click at [682, 79] on button "Actions" at bounding box center [682, 83] width 53 height 14
click at [664, 99] on link "Enregistrer" at bounding box center [675, 97] width 54 height 9
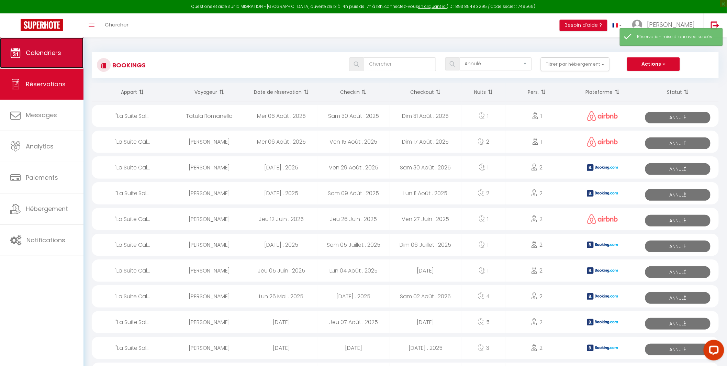
click at [22, 54] on link "Calendriers" at bounding box center [41, 52] width 83 height 31
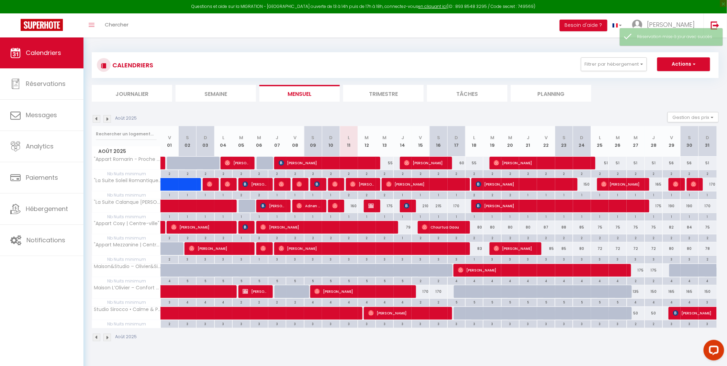
click at [98, 120] on img at bounding box center [97, 119] width 8 height 8
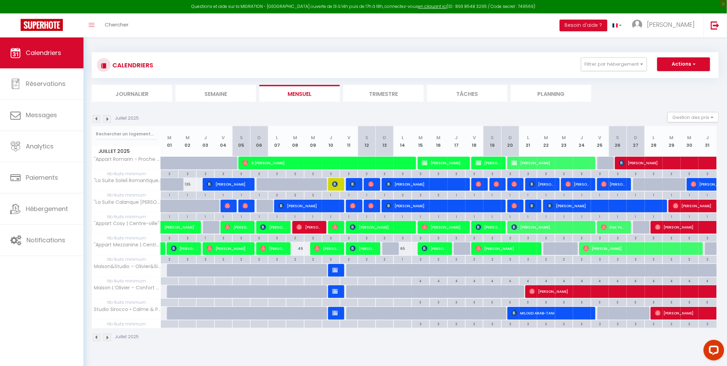
click at [108, 119] on img at bounding box center [107, 119] width 8 height 8
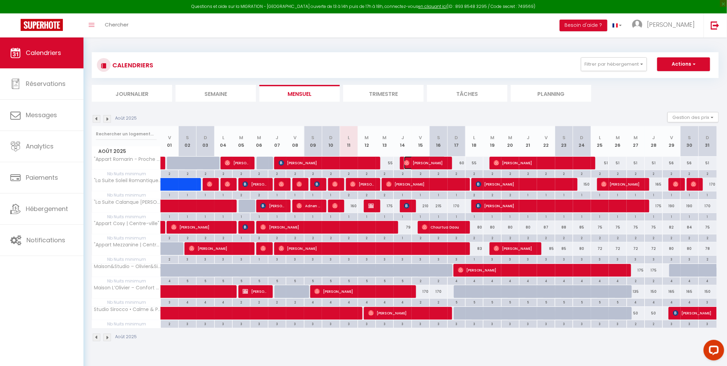
click at [423, 162] on span "[PERSON_NAME]" at bounding box center [425, 162] width 42 height 13
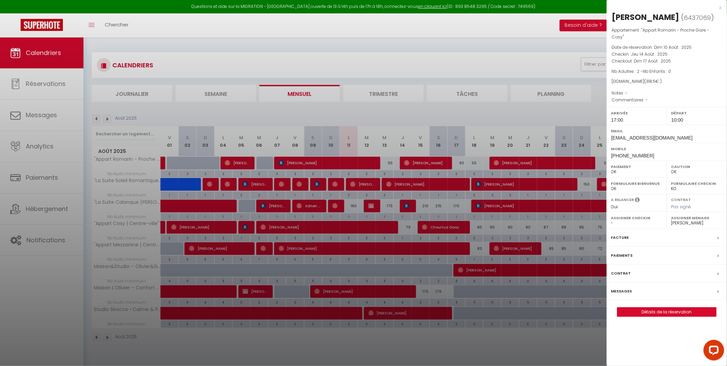
click at [467, 116] on div at bounding box center [363, 183] width 727 height 366
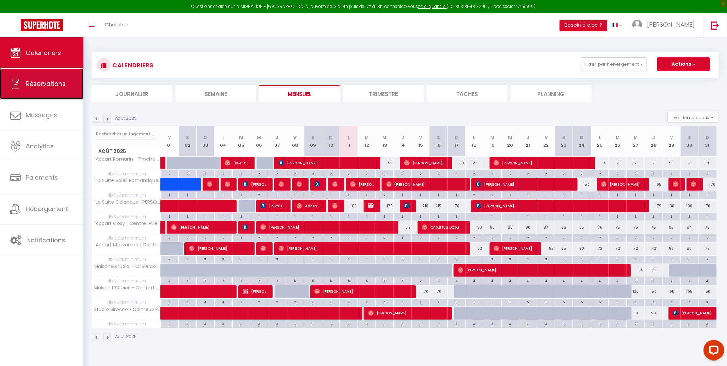
click at [45, 87] on span "Réservations" at bounding box center [46, 83] width 40 height 9
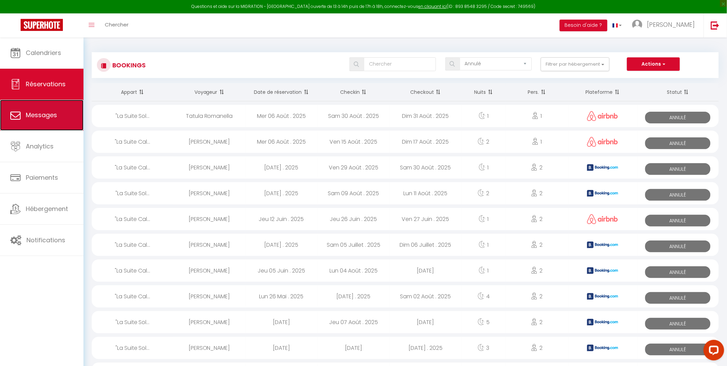
click at [48, 118] on span "Messages" at bounding box center [41, 115] width 31 height 9
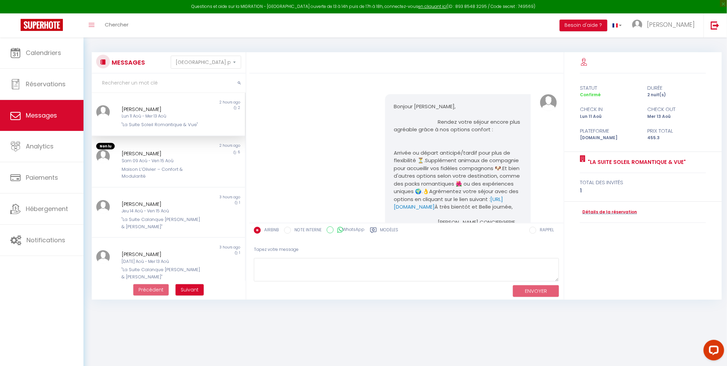
scroll to position [1162, 0]
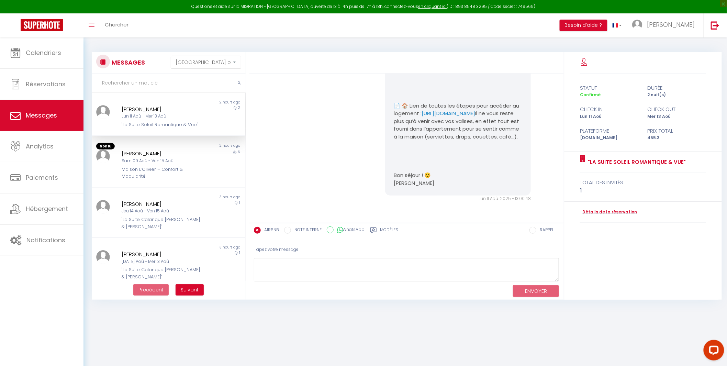
click at [164, 118] on div "Lun 11 Aoû - Mer 13 Aoû" at bounding box center [162, 116] width 80 height 7
click at [382, 230] on label "Modèles" at bounding box center [389, 231] width 18 height 9
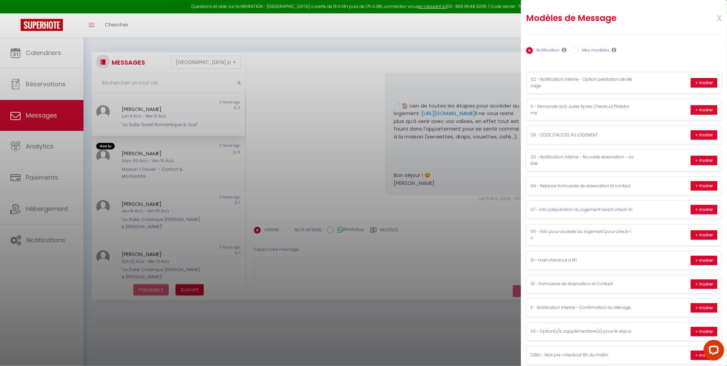
click at [601, 50] on label "Mes modèles" at bounding box center [594, 51] width 31 height 8
click at [579, 50] on input "Mes modèles" at bounding box center [575, 50] width 7 height 7
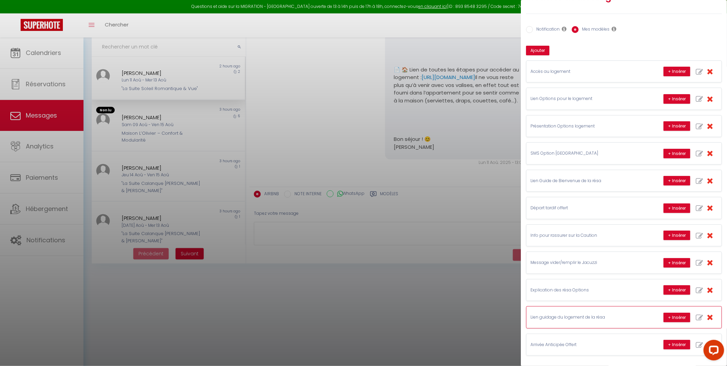
scroll to position [37, 0]
click at [577, 346] on p "Arrivée Anticipée Offert" at bounding box center [582, 345] width 103 height 7
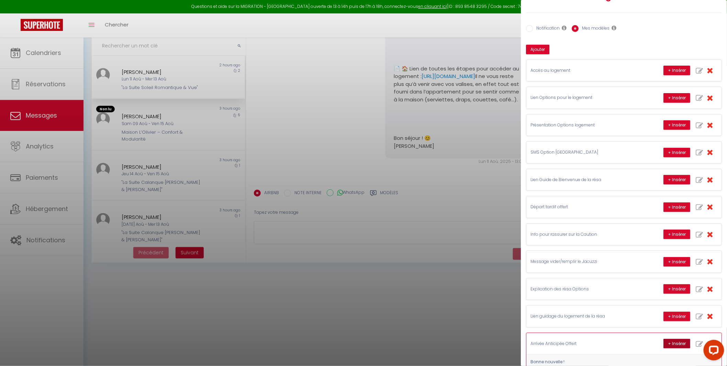
click at [671, 344] on button "+ Insérer" at bounding box center [676, 344] width 27 height 10
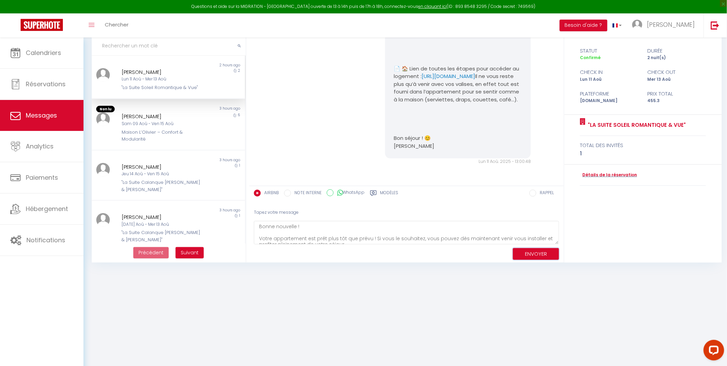
click at [545, 253] on button "ENVOYER" at bounding box center [536, 254] width 46 height 12
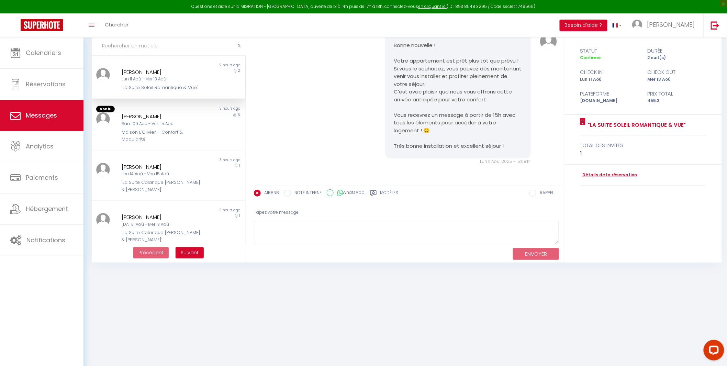
scroll to position [1322, 0]
click at [469, 164] on div "Lun 11 Aoû. 2025 - 15:08:14" at bounding box center [458, 161] width 146 height 7
click at [178, 72] on div "[PERSON_NAME]" at bounding box center [162, 72] width 80 height 8
click at [620, 174] on link "Détails de la réservation" at bounding box center [608, 175] width 57 height 7
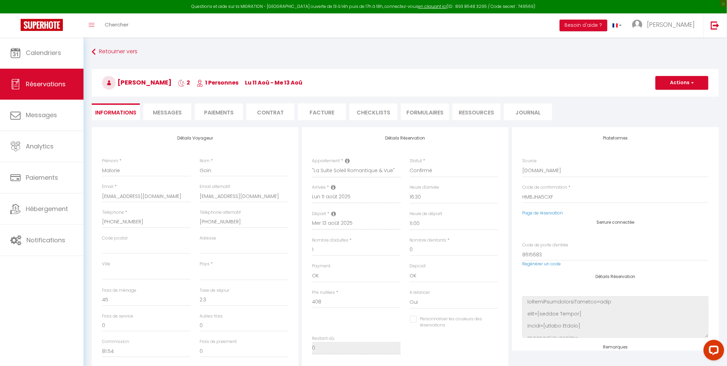
click at [166, 116] on li "Messages" at bounding box center [167, 111] width 48 height 17
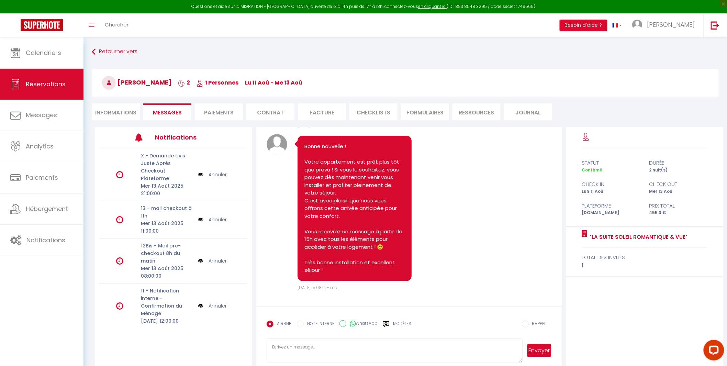
scroll to position [1273, 0]
click at [125, 113] on li "Informations" at bounding box center [116, 111] width 48 height 17
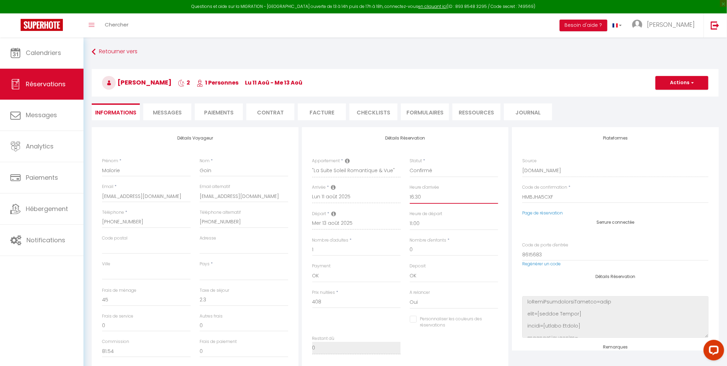
click at [423, 198] on select "00:00 00:30 01:00 01:30 02:00 02:30 03:00 03:30 04:00 04:30 05:00 05:30 06:00 0…" at bounding box center [454, 197] width 89 height 13
click at [410, 191] on select "00:00 00:30 01:00 01:30 02:00 02:30 03:00 03:30 04:00 04:30 05:00 05:30 06:00 0…" at bounding box center [454, 197] width 89 height 13
click at [674, 90] on h3 "[PERSON_NAME] 2 1 Personnes lu 11 Aoû - me 13 Aoû" at bounding box center [405, 82] width 627 height 27
click at [678, 86] on button "Actions" at bounding box center [682, 83] width 53 height 14
click at [666, 98] on link "Enregistrer" at bounding box center [675, 97] width 54 height 9
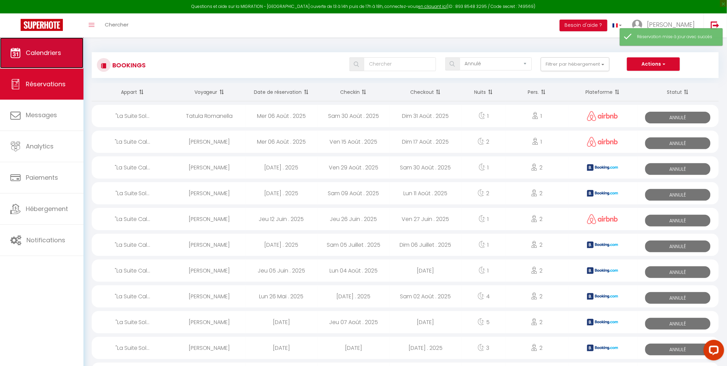
click at [50, 57] on link "Calendriers" at bounding box center [41, 52] width 83 height 31
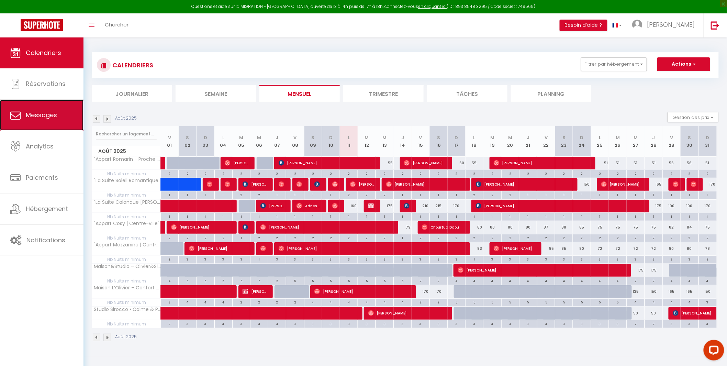
click at [39, 109] on link "Messages" at bounding box center [41, 115] width 83 height 31
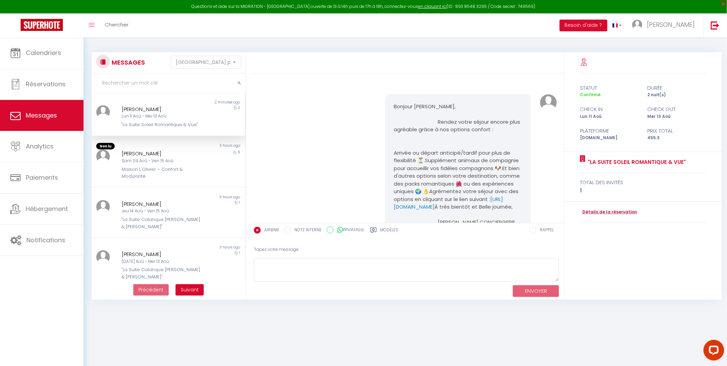
scroll to position [1322, 0]
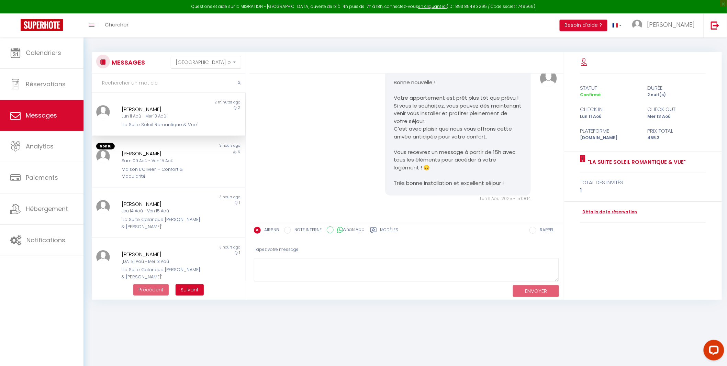
click at [167, 108] on div "[PERSON_NAME]" at bounding box center [162, 109] width 80 height 8
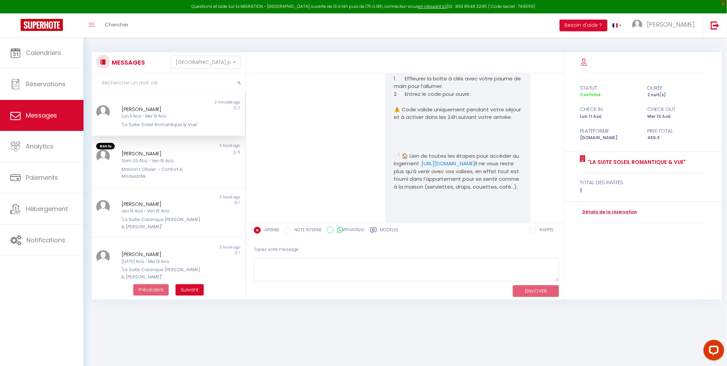
scroll to position [1016, 0]
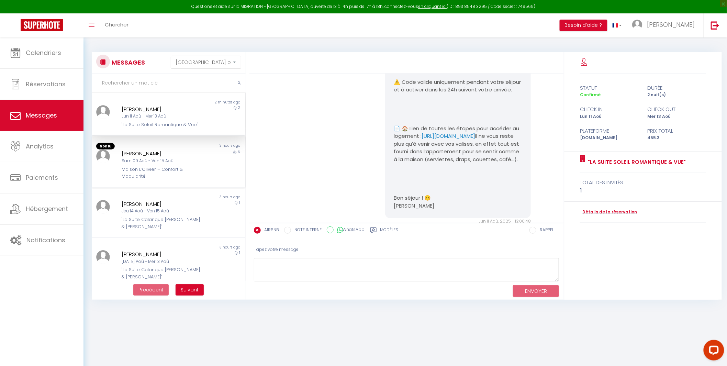
click at [152, 162] on div "Sam 09 Aoû - Ven 15 Aoû" at bounding box center [162, 161] width 80 height 7
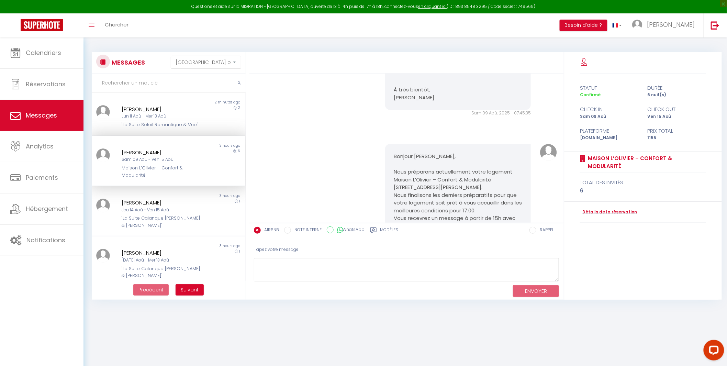
scroll to position [3426, 0]
